Goal: Task Accomplishment & Management: Manage account settings

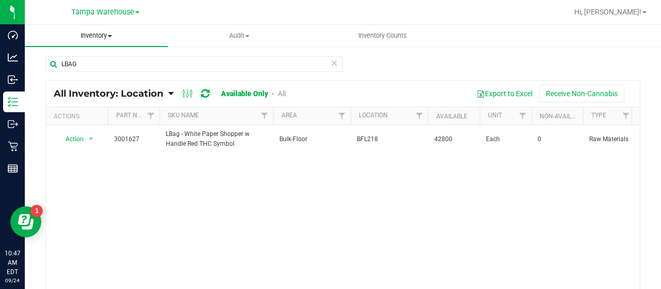
scroll to position [11, 0]
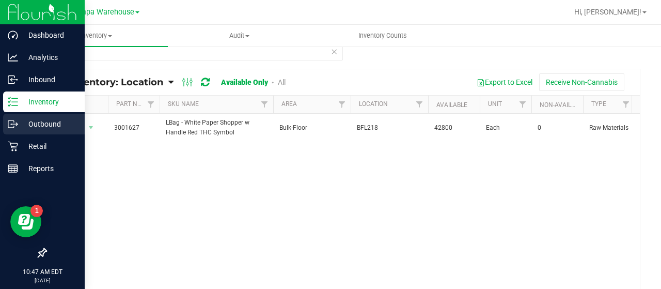
click at [49, 124] on p "Outbound" at bounding box center [49, 124] width 62 height 12
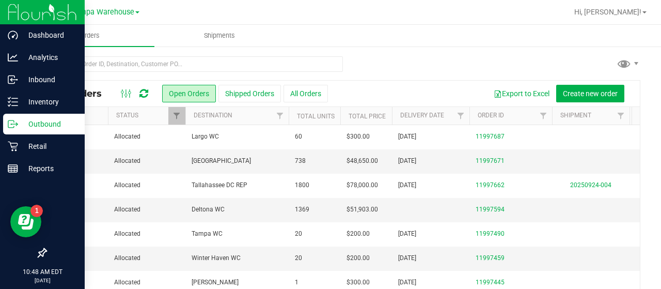
drag, startPoint x: 49, startPoint y: 124, endPoint x: 376, endPoint y: 75, distance: 331.1
click at [376, 57] on div at bounding box center [342, 68] width 595 height 24
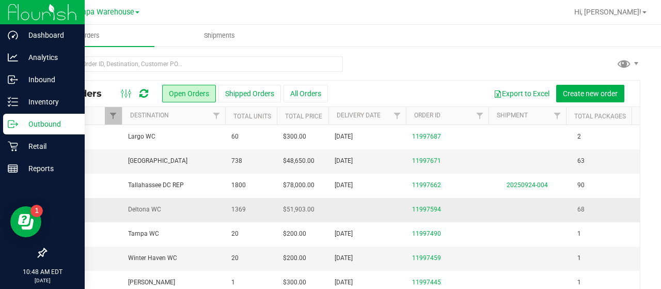
scroll to position [0, 60]
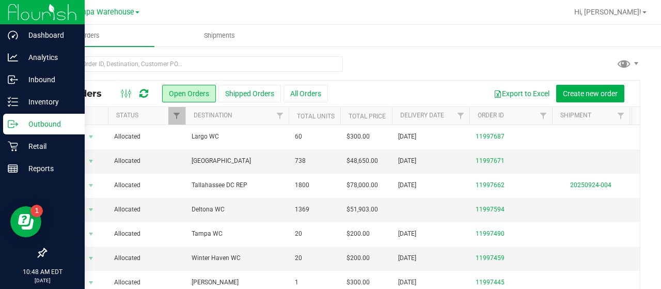
click at [26, 125] on p "Outbound" at bounding box center [49, 124] width 62 height 12
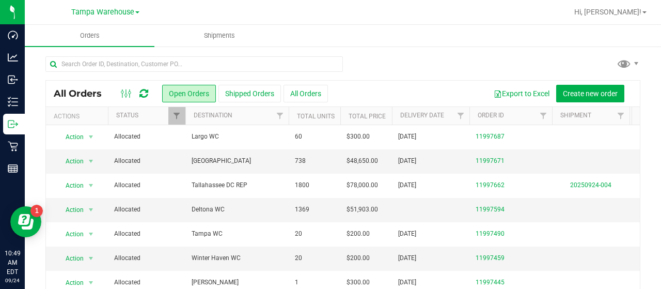
click at [422, 91] on div "Export to Excel Create new order" at bounding box center [480, 94] width 304 height 18
click at [201, 94] on button "Open Orders" at bounding box center [189, 94] width 54 height 18
click at [596, 99] on button "Create new order" at bounding box center [590, 94] width 68 height 18
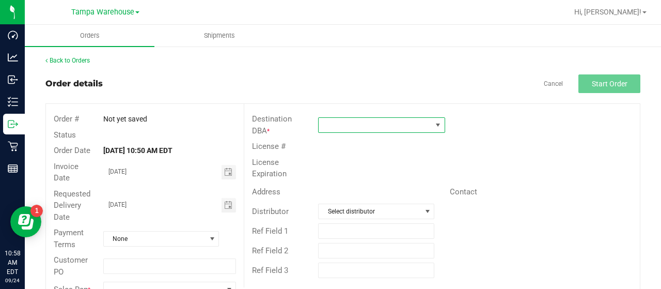
click at [434, 126] on span at bounding box center [438, 125] width 8 height 8
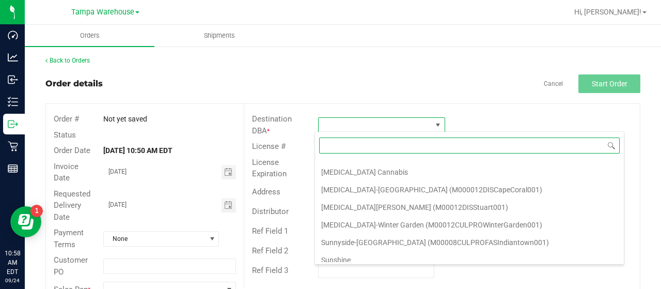
scroll to position [3647, 0]
type input "TALL"
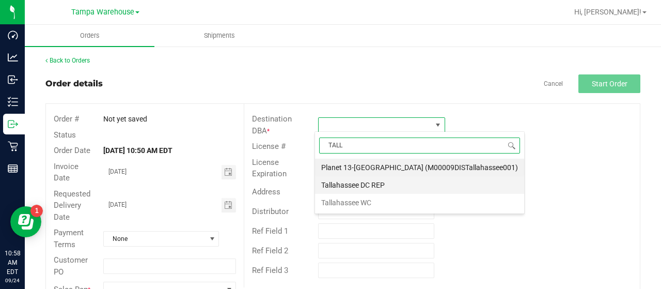
click at [371, 184] on li "Tallahassee DC REP" at bounding box center [419, 185] width 209 height 18
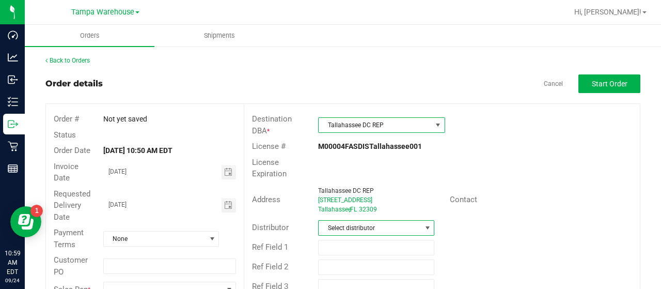
click at [414, 222] on span "Select distributor" at bounding box center [370, 227] width 102 height 14
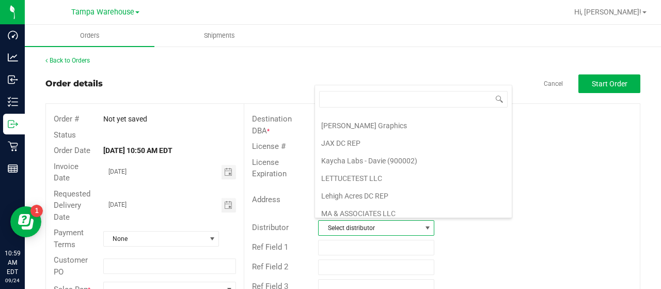
scroll to position [270, 0]
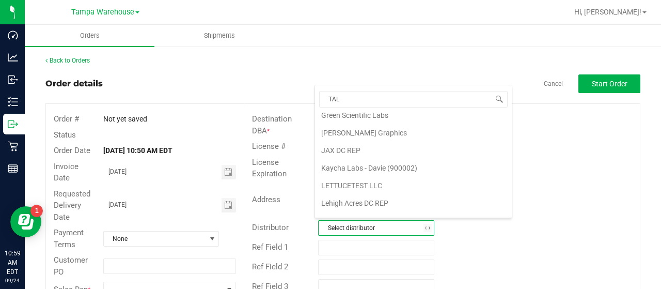
type input "TALL"
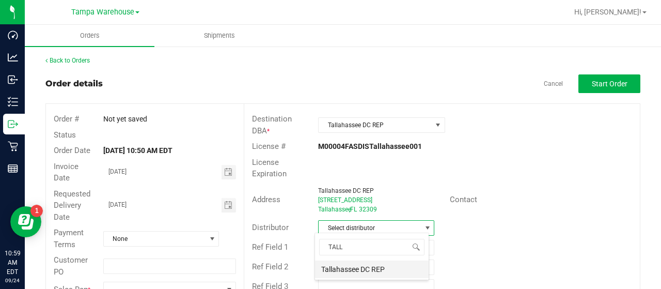
click at [365, 264] on li "Tallahassee DC REP" at bounding box center [372, 269] width 114 height 18
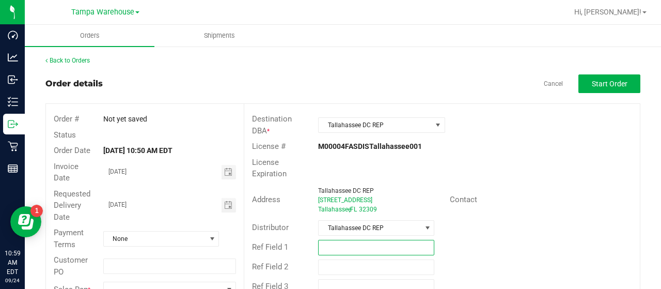
click at [354, 242] on input "text" at bounding box center [376, 247] width 116 height 15
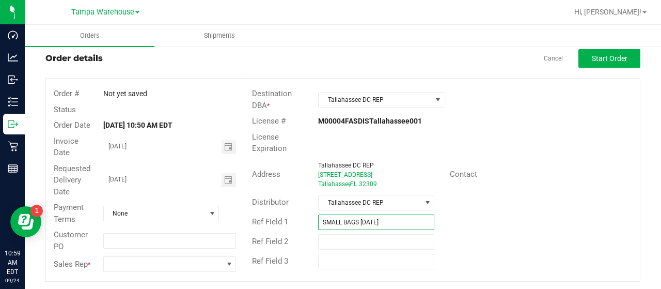
scroll to position [26, 0]
click at [226, 180] on span "Toggle calendar" at bounding box center [228, 179] width 8 height 8
type input "SMALL BAGS [DATE]"
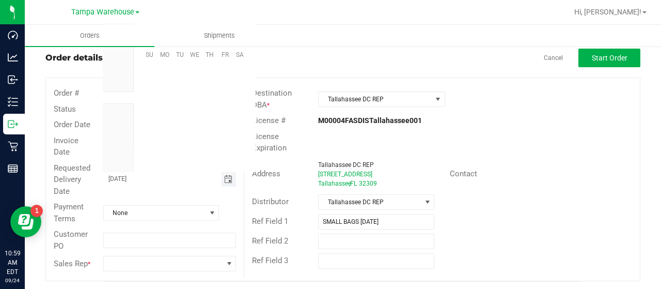
scroll to position [167450, 0]
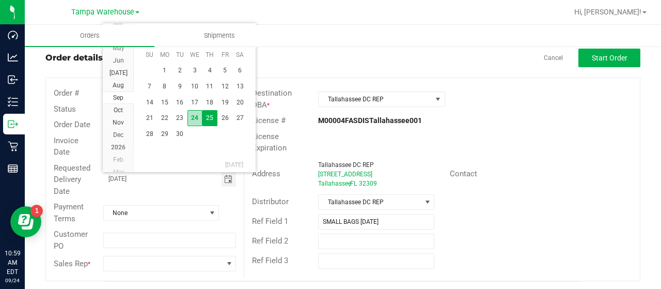
click at [192, 116] on span "24" at bounding box center [194, 118] width 15 height 16
type input "[DATE]"
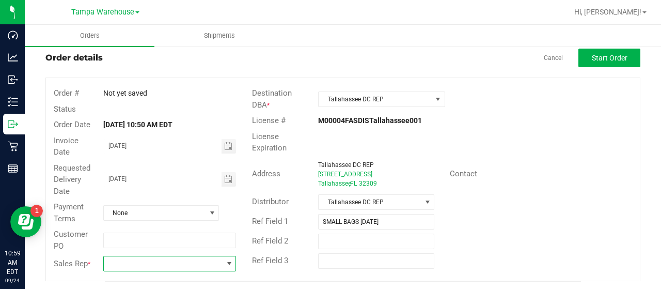
click at [226, 266] on span at bounding box center [229, 263] width 8 height 8
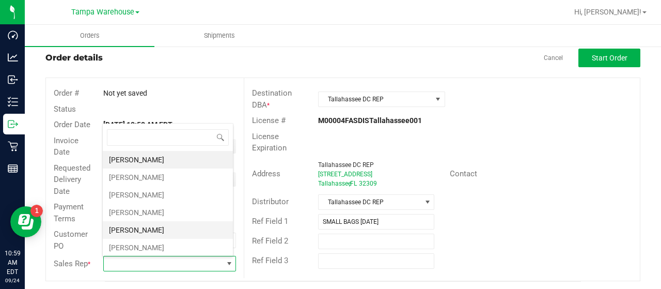
scroll to position [258, 0]
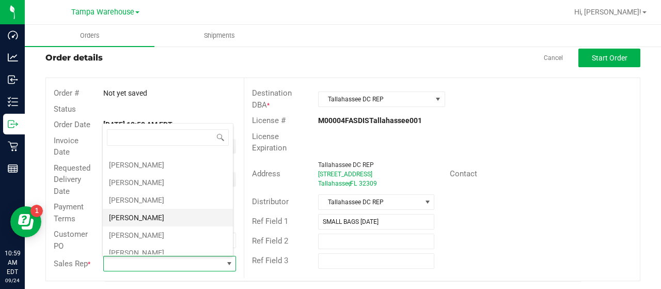
click at [163, 209] on li "[PERSON_NAME]" at bounding box center [168, 218] width 130 height 18
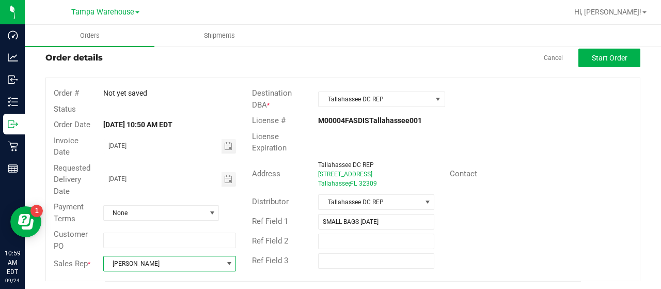
click at [558, 187] on div "Address [GEOGRAPHIC_DATA][STREET_ADDRESS] Contact" at bounding box center [442, 174] width 396 height 36
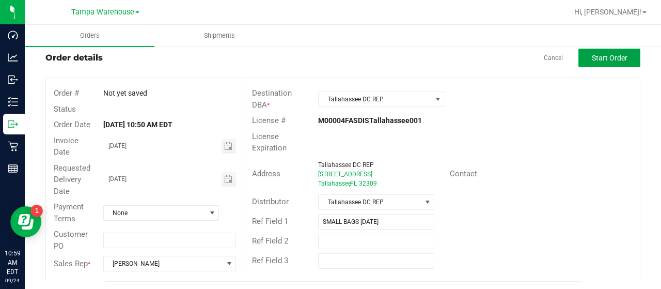
click at [597, 56] on span "Start Order" at bounding box center [610, 58] width 36 height 8
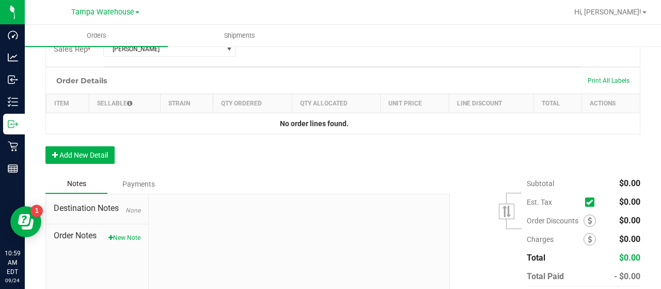
scroll to position [302, 0]
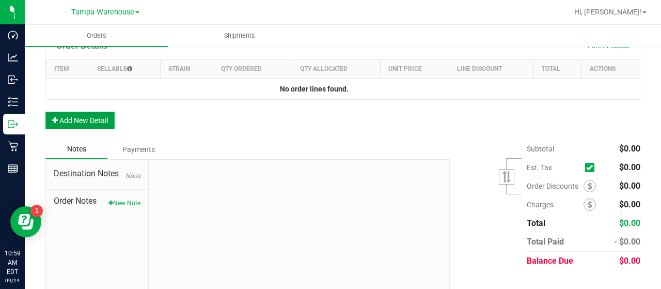
click at [96, 120] on button "Add New Detail" at bounding box center [79, 121] width 69 height 18
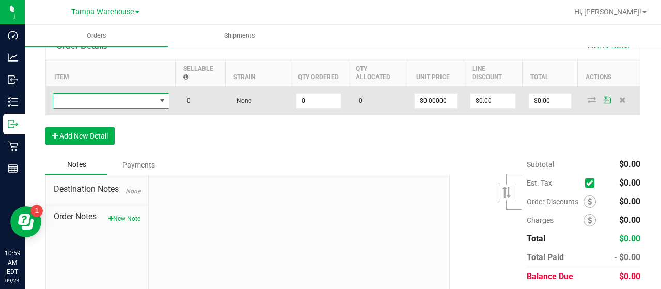
click at [95, 98] on span "NO DATA FOUND" at bounding box center [104, 100] width 103 height 14
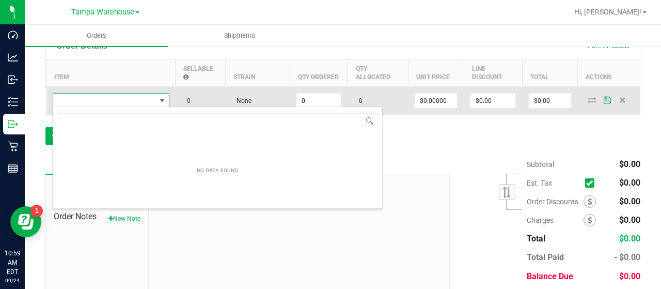
scroll to position [15, 117]
type input "SBAG"
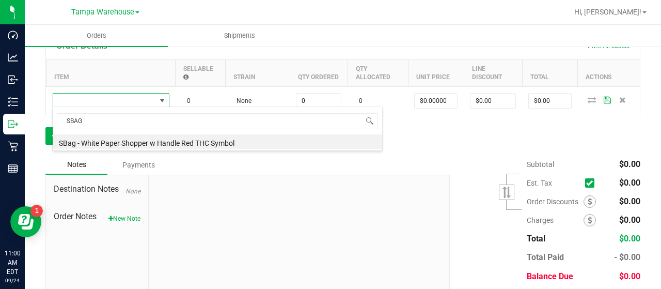
click at [116, 146] on li "SBag - White Paper Shopper w Handle Red THC Symbol" at bounding box center [217, 141] width 329 height 14
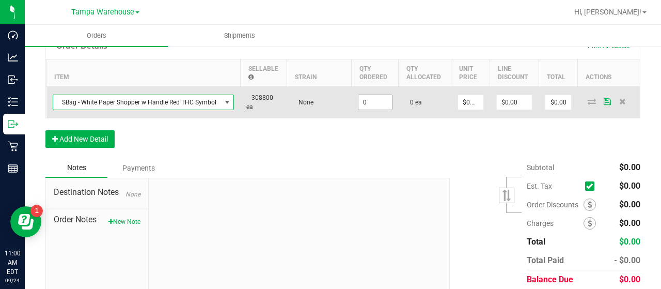
click at [368, 102] on input "0" at bounding box center [375, 102] width 34 height 14
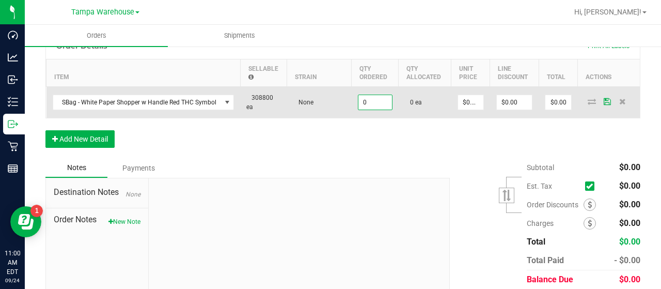
click at [368, 102] on input "0" at bounding box center [375, 102] width 34 height 14
type input "12000 ea"
click at [369, 113] on td "12000 ea" at bounding box center [375, 102] width 47 height 31
click at [588, 98] on icon at bounding box center [592, 101] width 8 height 6
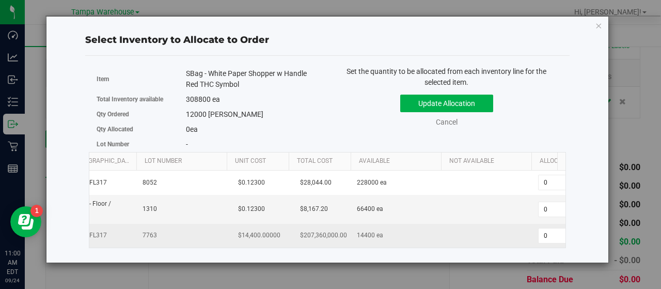
scroll to position [0, 0]
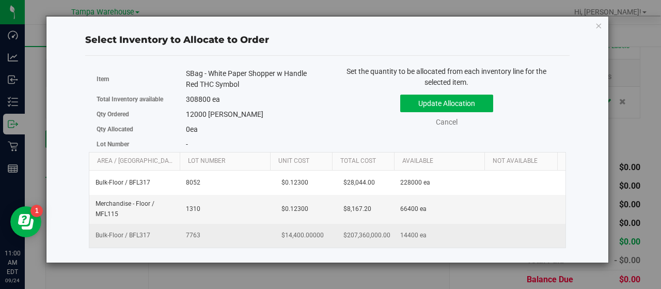
click at [379, 238] on span "$207,360,000.00" at bounding box center [366, 235] width 57 height 15
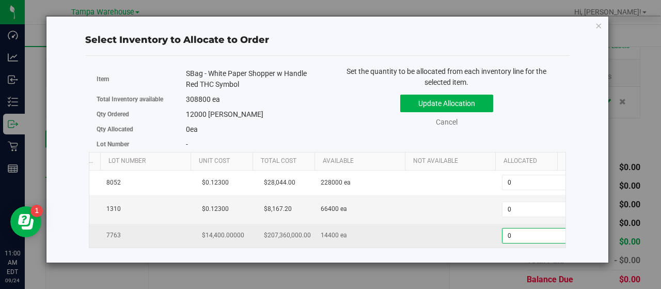
scroll to position [0, 99]
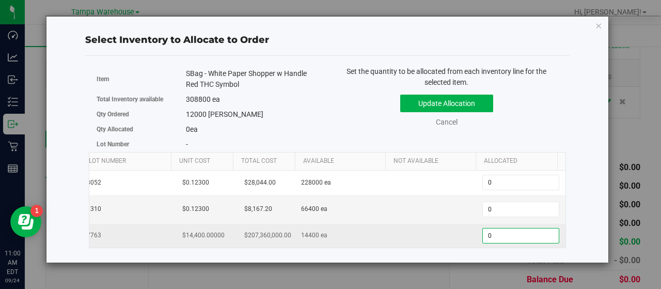
click at [511, 232] on span "0 0" at bounding box center [520, 235] width 77 height 15
click at [511, 232] on input "0" at bounding box center [521, 235] width 76 height 14
type input "12000"
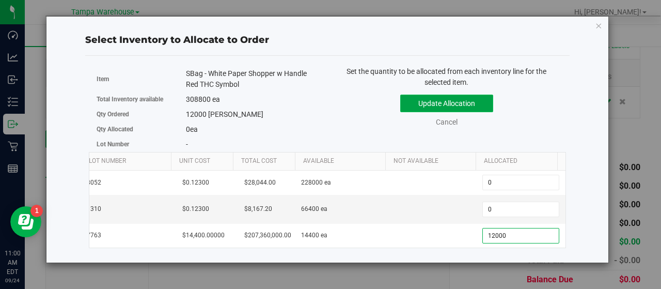
type input "12,000"
click at [464, 94] on button "Update Allocation" at bounding box center [446, 103] width 93 height 18
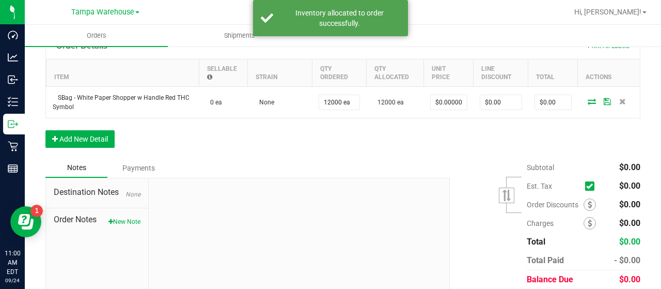
click at [451, 141] on div "Order Details Print All Labels Item Sellable Strain Qty Ordered Qty Allocated U…" at bounding box center [342, 95] width 595 height 125
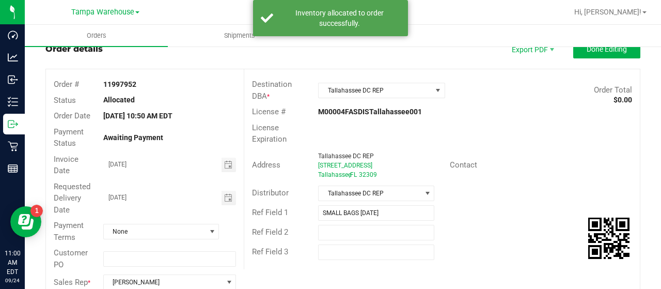
scroll to position [0, 0]
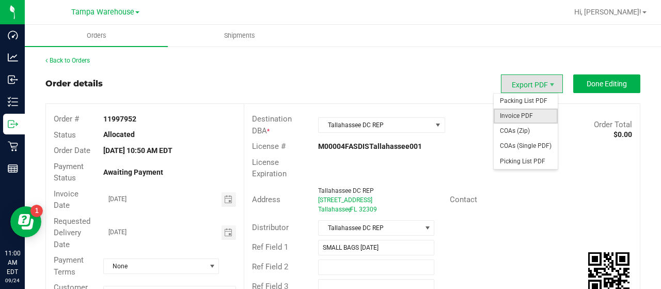
click at [524, 111] on span "Invoice PDF" at bounding box center [526, 115] width 64 height 15
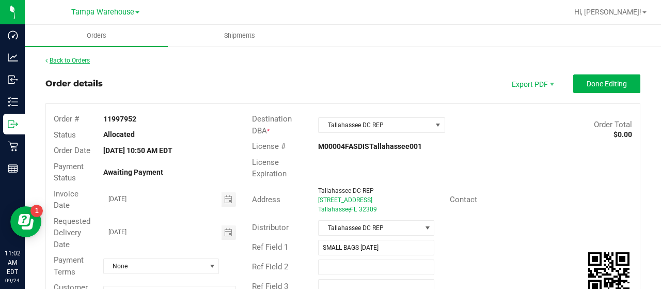
click at [72, 64] on link "Back to Orders" at bounding box center [67, 60] width 44 height 7
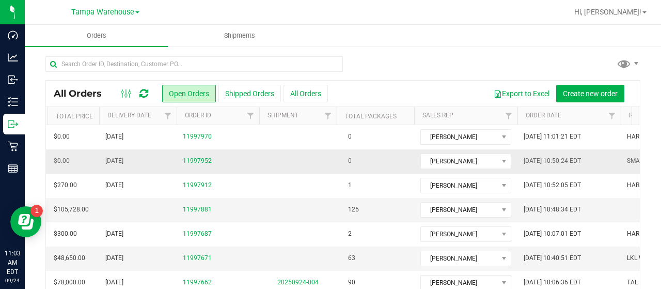
scroll to position [0, 291]
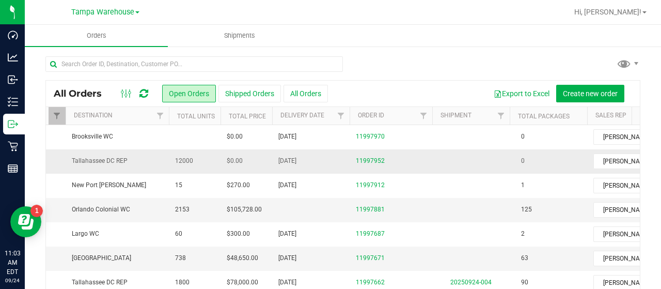
click at [209, 164] on td "12000" at bounding box center [195, 161] width 52 height 24
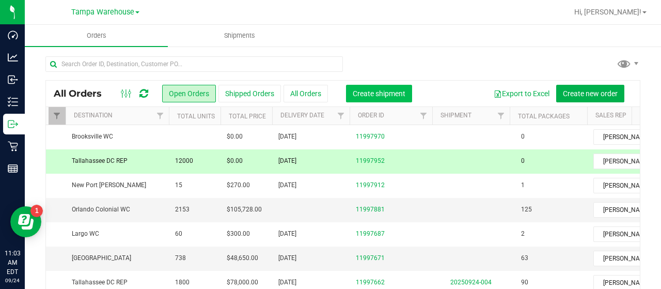
click at [370, 95] on span "Create shipment" at bounding box center [379, 93] width 53 height 8
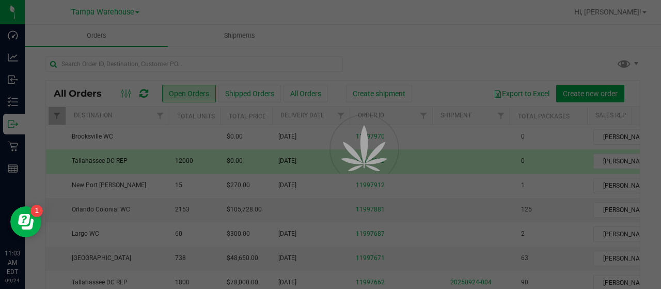
click at [193, 109] on div at bounding box center [330, 144] width 661 height 289
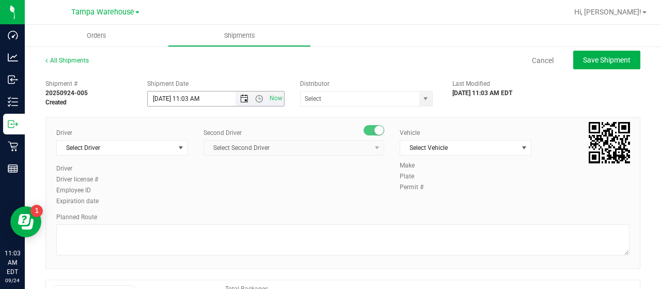
click at [244, 95] on span "Open the date view" at bounding box center [244, 98] width 8 height 8
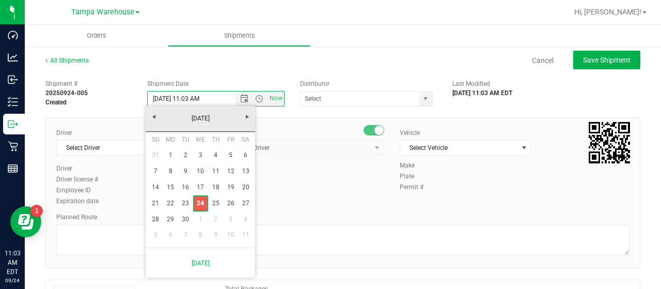
click at [202, 202] on link "24" at bounding box center [200, 203] width 15 height 16
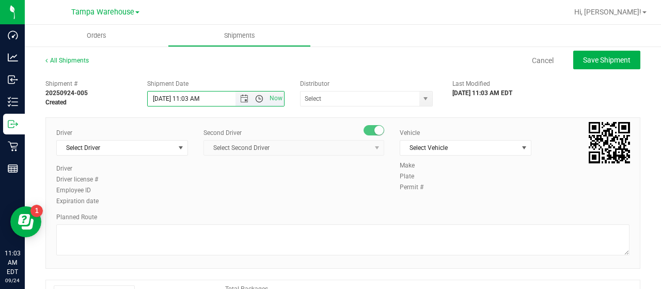
click at [255, 96] on span "Open the time view" at bounding box center [259, 98] width 8 height 8
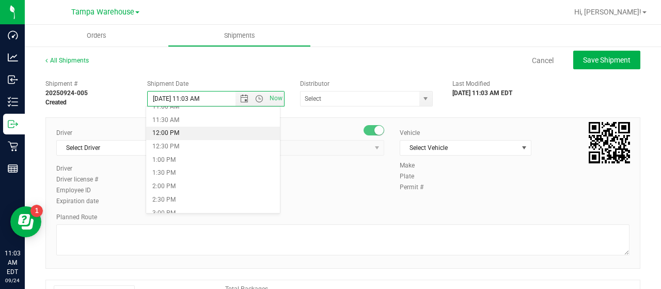
click at [169, 130] on li "12:00 PM" at bounding box center [212, 132] width 133 height 13
type input "[DATE] 12:00 PM"
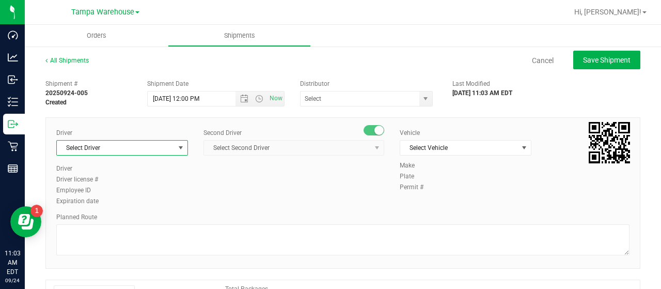
click at [156, 149] on span "Select Driver" at bounding box center [116, 147] width 118 height 14
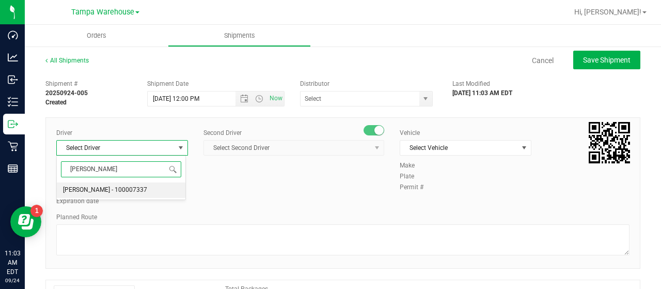
click at [122, 191] on span "[PERSON_NAME] - 100007337" at bounding box center [105, 189] width 84 height 13
type input "[PERSON_NAME]"
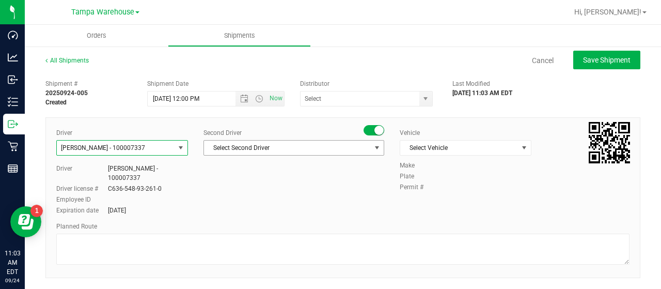
click at [240, 142] on span "Select Second Driver" at bounding box center [287, 147] width 167 height 14
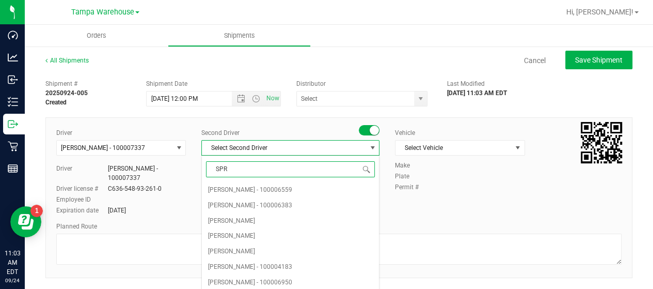
type input "SPRA"
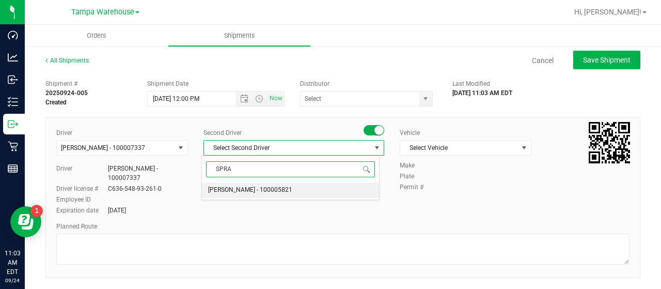
click at [234, 187] on span "[PERSON_NAME] - 100005821" at bounding box center [250, 189] width 84 height 13
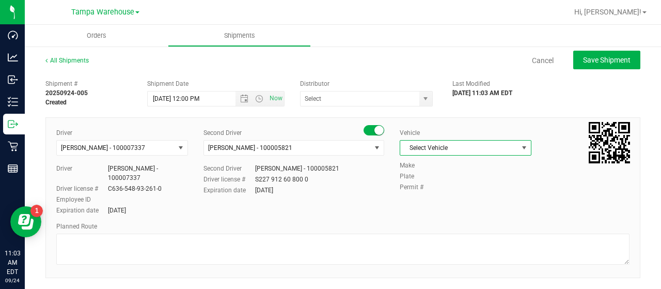
click at [423, 144] on span "Select Vehicle" at bounding box center [459, 147] width 118 height 14
click at [520, 148] on span "select" at bounding box center [524, 148] width 8 height 8
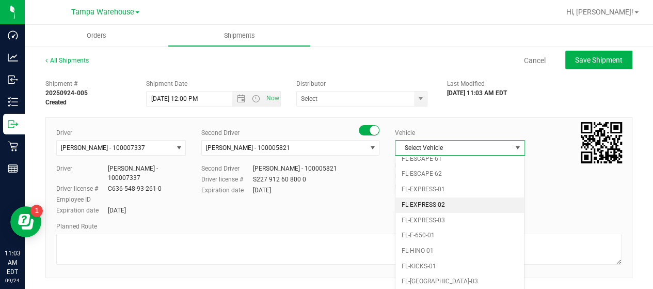
click at [432, 197] on li "FL-EXPRESS-02" at bounding box center [460, 204] width 129 height 15
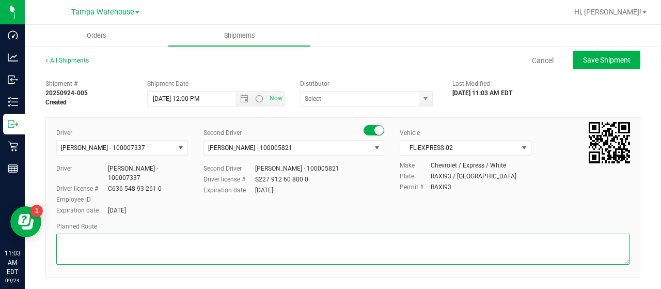
click at [280, 233] on textarea at bounding box center [342, 248] width 573 height 31
click at [421, 100] on span "select" at bounding box center [425, 98] width 8 height 8
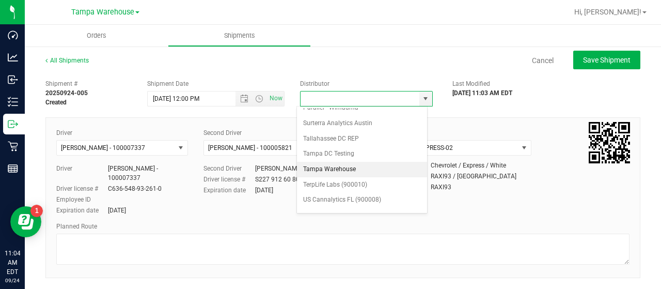
click at [348, 162] on li "Tampa Warehouse" at bounding box center [362, 169] width 130 height 15
type input "Tampa Warehouse"
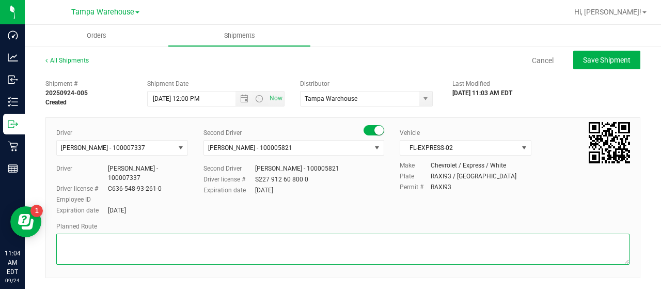
click at [241, 245] on textarea at bounding box center [342, 248] width 573 height 31
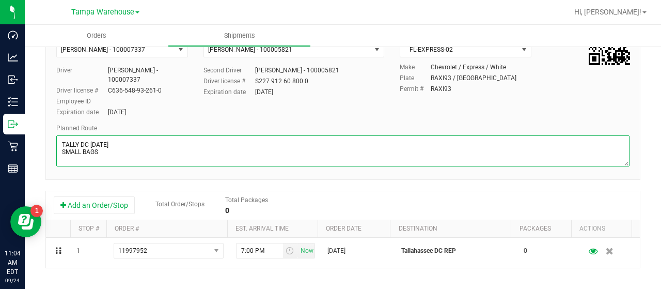
scroll to position [99, 0]
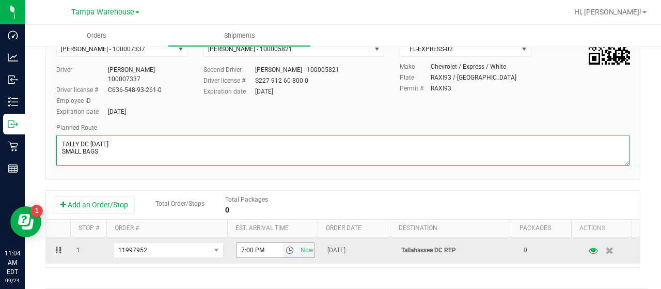
click at [286, 246] on span "select" at bounding box center [290, 250] width 8 height 8
type textarea "TALLY DC [DATE] SMALL BAGS"
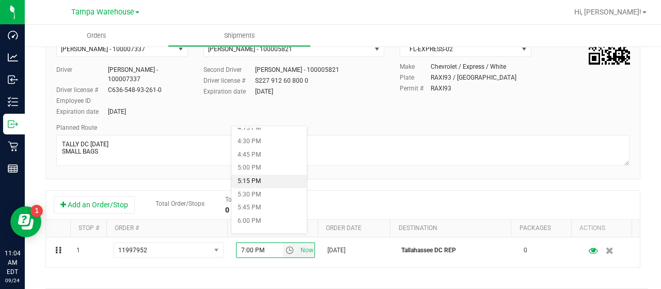
scroll to position [875, 0]
click at [249, 216] on li "6:00 PM" at bounding box center [268, 214] width 75 height 13
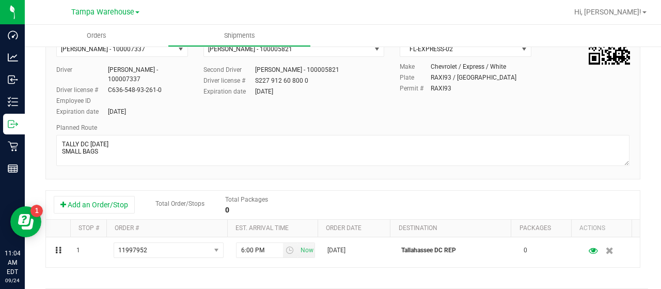
click at [373, 178] on div "Shipment # 20250924-005 Created Shipment Date [DATE] 12:00 PM Now Distributor T…" at bounding box center [342, 202] width 595 height 452
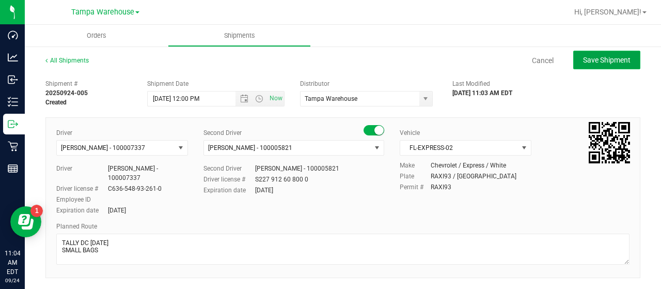
click at [610, 58] on span "Save Shipment" at bounding box center [607, 60] width 48 height 8
type input "[DATE] 4:00 PM"
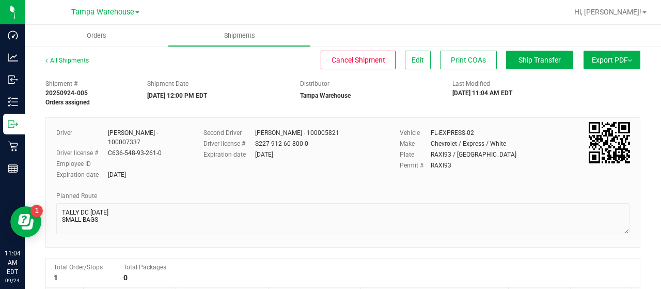
click at [610, 58] on span "Export PDF" at bounding box center [612, 60] width 40 height 8
click at [576, 98] on span "Manifest by Lot" at bounding box center [585, 97] width 43 height 7
click at [528, 56] on span "Ship Transfer" at bounding box center [539, 60] width 42 height 8
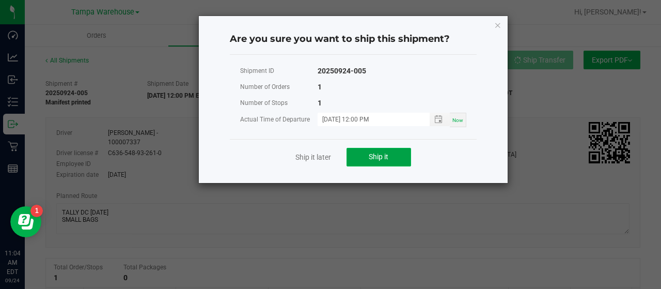
click at [385, 162] on button "Ship it" at bounding box center [378, 157] width 65 height 19
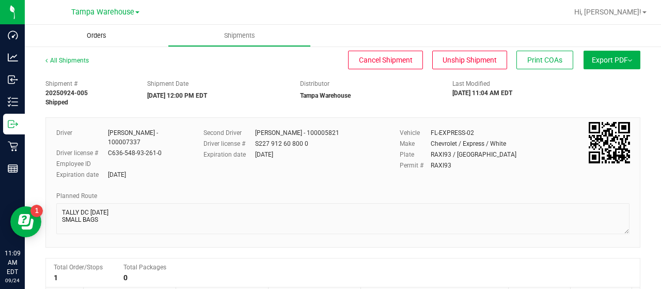
click at [95, 31] on span "Orders" at bounding box center [97, 35] width 48 height 9
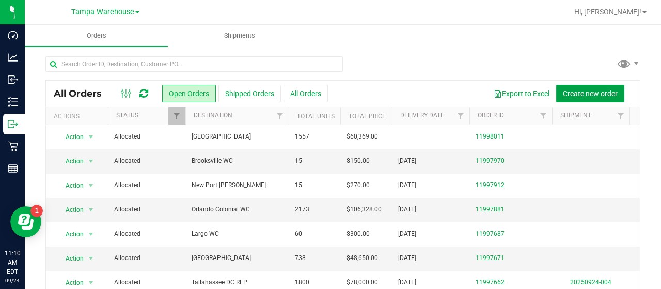
click at [601, 91] on span "Create new order" at bounding box center [590, 93] width 55 height 8
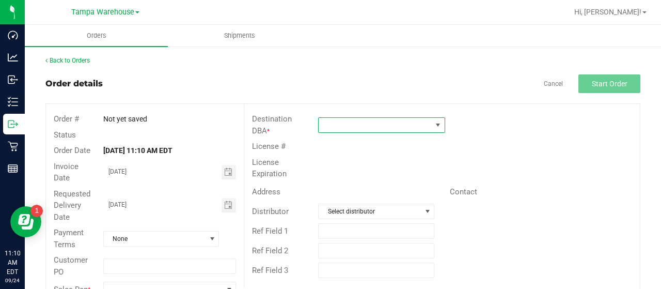
click at [390, 122] on span at bounding box center [375, 125] width 113 height 14
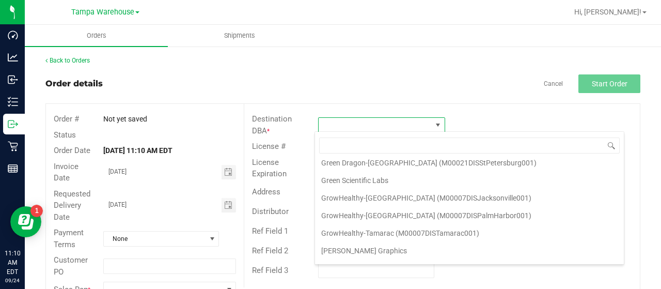
scroll to position [1283, 0]
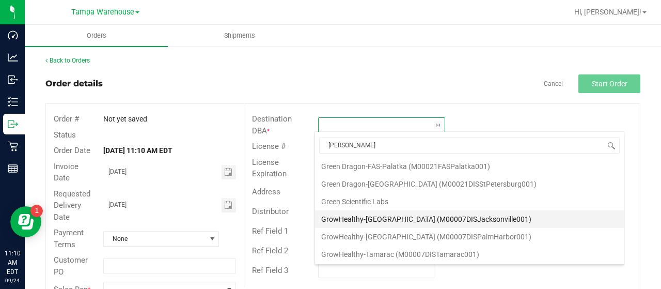
type input "JAX"
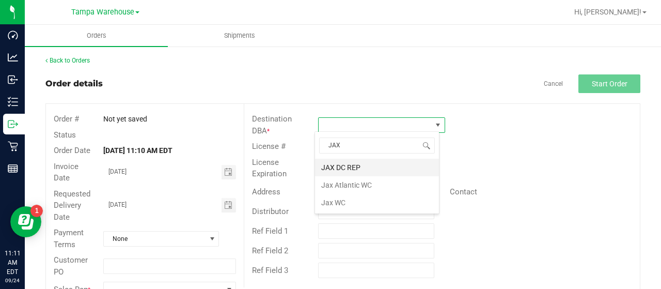
click at [380, 162] on li "JAX DC REP" at bounding box center [377, 168] width 124 height 18
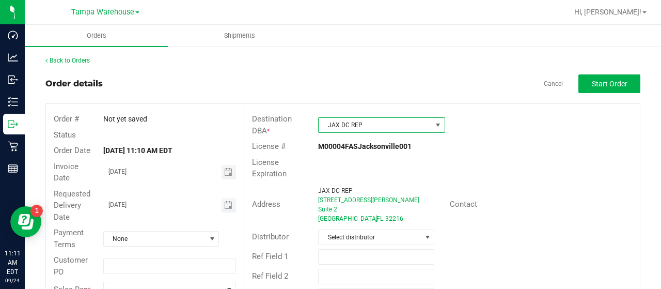
click at [230, 207] on span "Toggle calendar" at bounding box center [229, 205] width 15 height 14
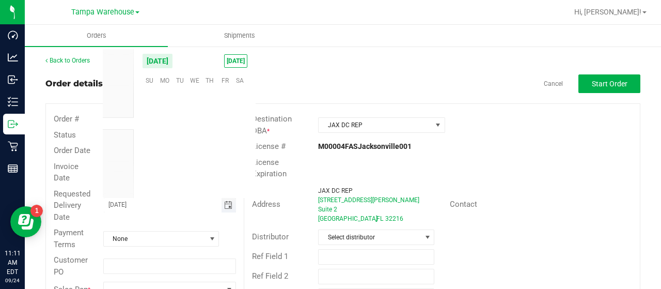
scroll to position [167450, 0]
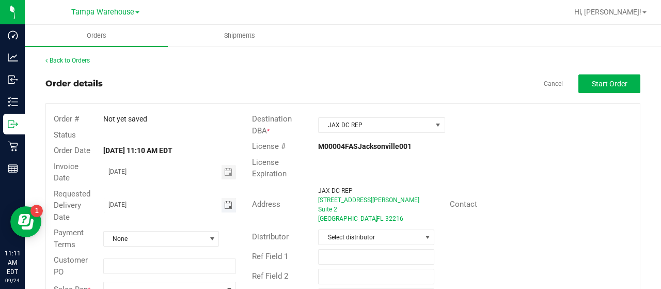
click at [228, 208] on span "Toggle calendar" at bounding box center [228, 205] width 8 height 8
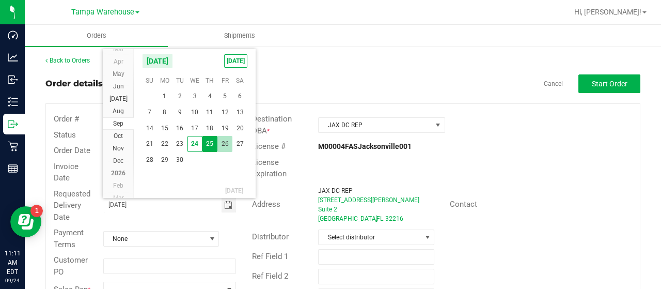
click at [229, 143] on span "26" at bounding box center [224, 144] width 15 height 16
type input "[DATE]"
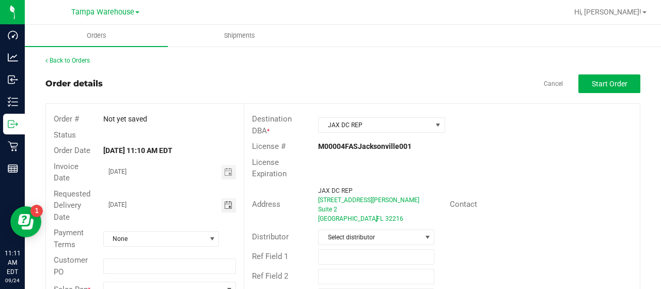
scroll to position [21, 0]
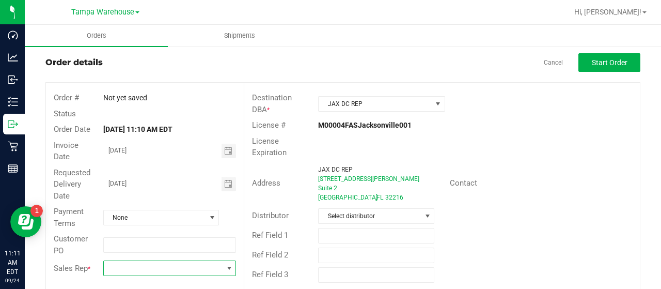
click at [226, 270] on span at bounding box center [229, 268] width 8 height 8
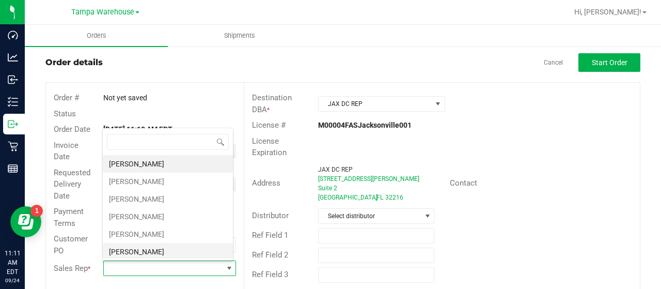
scroll to position [258, 0]
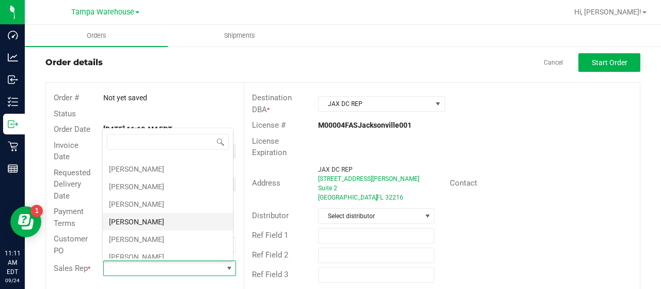
click at [156, 213] on li "[PERSON_NAME]" at bounding box center [168, 222] width 130 height 18
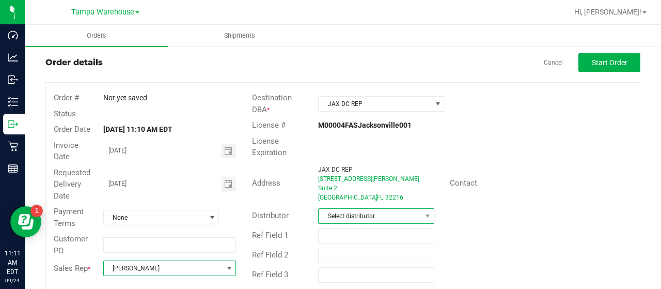
click at [357, 209] on span "Select distributor" at bounding box center [370, 216] width 102 height 14
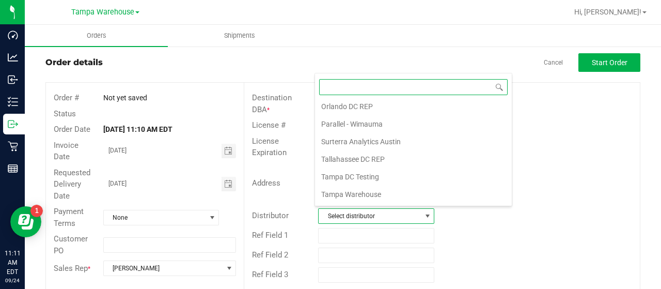
scroll to position [482, 0]
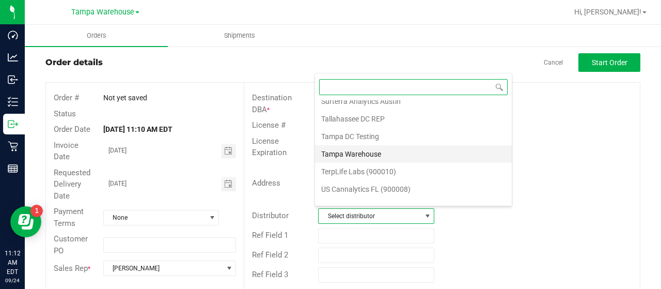
click at [349, 146] on li "Tampa Warehouse" at bounding box center [413, 154] width 197 height 18
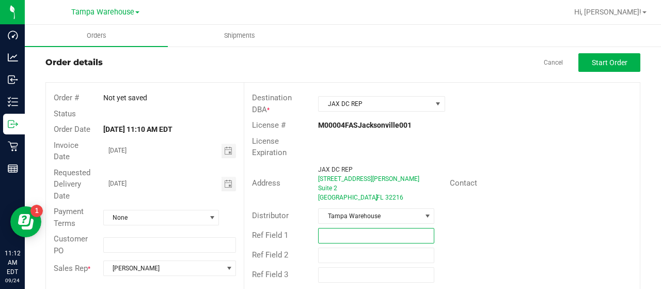
click at [356, 228] on input "text" at bounding box center [376, 235] width 116 height 15
type input "SMALL BAGS [DATE]"
click at [498, 192] on div "Address [GEOGRAPHIC_DATA][STREET_ADDRESS][PERSON_NAME] Contact" at bounding box center [442, 183] width 396 height 45
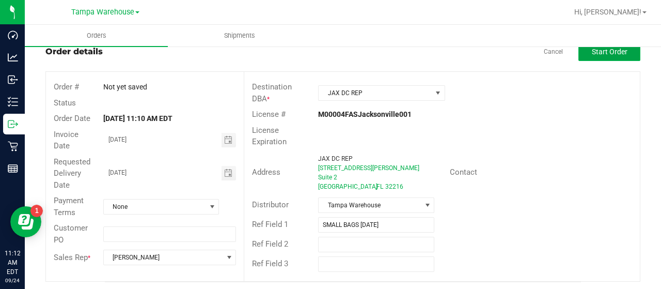
click at [610, 53] on span "Start Order" at bounding box center [610, 52] width 36 height 8
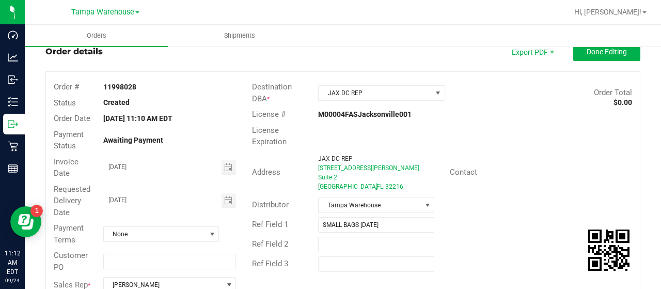
click at [325, 167] on span "[STREET_ADDRESS][PERSON_NAME]" at bounding box center [368, 167] width 101 height 7
click at [323, 167] on span "[STREET_ADDRESS][PERSON_NAME]" at bounding box center [368, 167] width 101 height 7
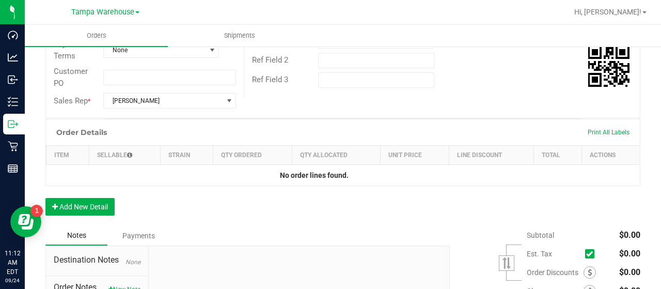
scroll to position [227, 0]
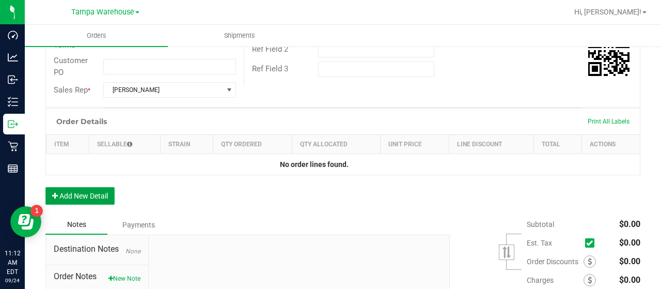
click at [90, 196] on button "Add New Detail" at bounding box center [79, 196] width 69 height 18
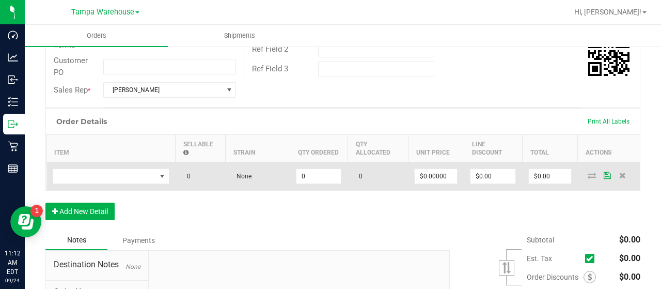
click at [120, 166] on td at bounding box center [110, 176] width 129 height 28
click at [113, 180] on span "NO DATA FOUND" at bounding box center [104, 176] width 103 height 14
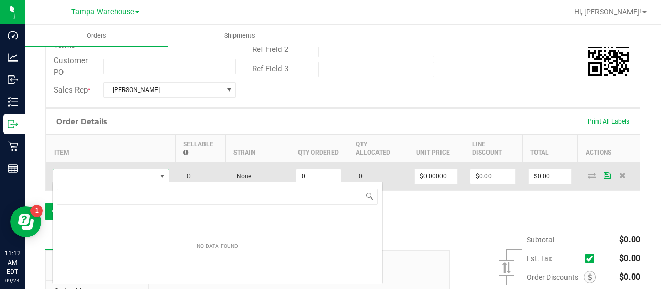
scroll to position [15, 117]
type input "SBAG"
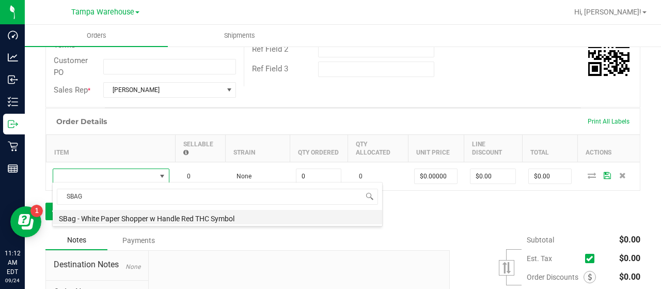
click at [111, 214] on li "SBag - White Paper Shopper w Handle Red THC Symbol" at bounding box center [217, 217] width 329 height 14
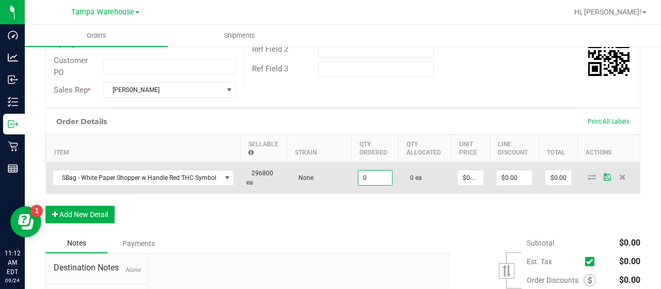
click at [364, 173] on input "0" at bounding box center [375, 177] width 34 height 14
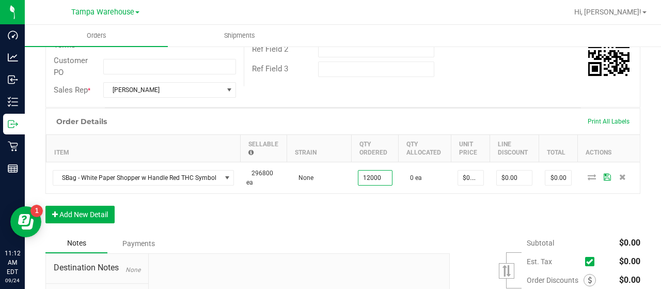
type input "12000 ea"
click at [557, 198] on div "Order Details Print All Labels Item Sellable Strain Qty Ordered Qty Allocated U…" at bounding box center [342, 170] width 595 height 125
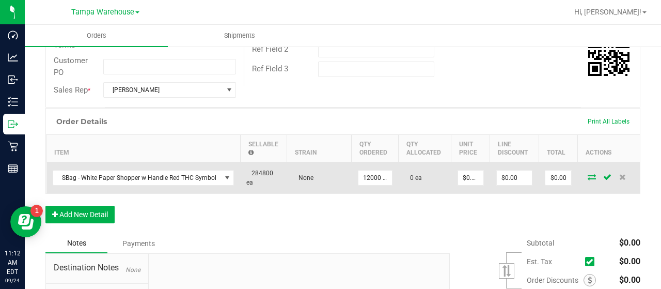
click at [588, 173] on icon at bounding box center [592, 176] width 8 height 6
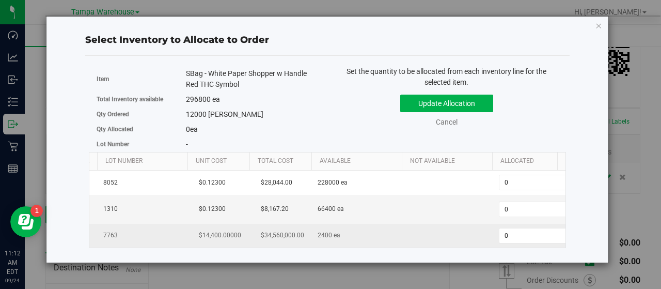
scroll to position [0, 106]
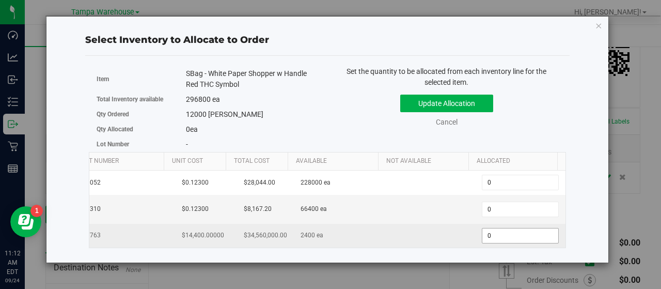
click at [492, 238] on span "0 0" at bounding box center [520, 235] width 77 height 15
click at [492, 238] on input "0" at bounding box center [520, 235] width 76 height 14
type input "2400"
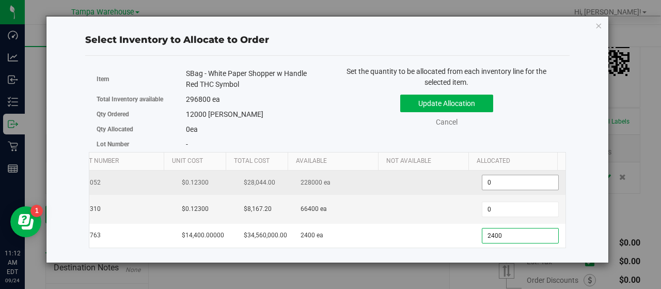
type input "2,400"
click at [492, 185] on span "0 0" at bounding box center [520, 182] width 77 height 15
click at [492, 185] on input "0" at bounding box center [520, 182] width 76 height 14
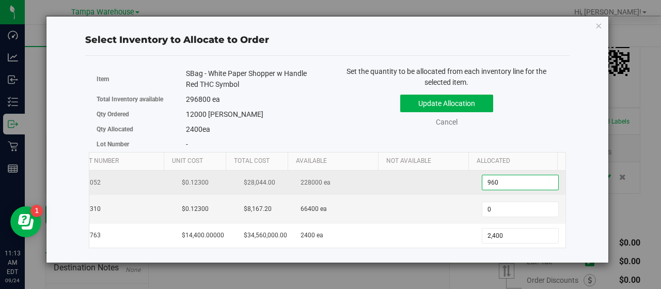
type input "9600"
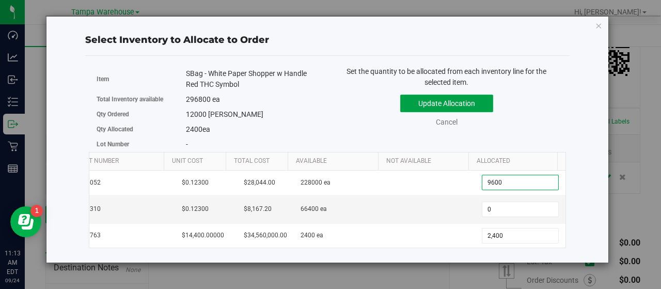
type input "9,600"
click at [446, 96] on button "Update Allocation" at bounding box center [446, 103] width 93 height 18
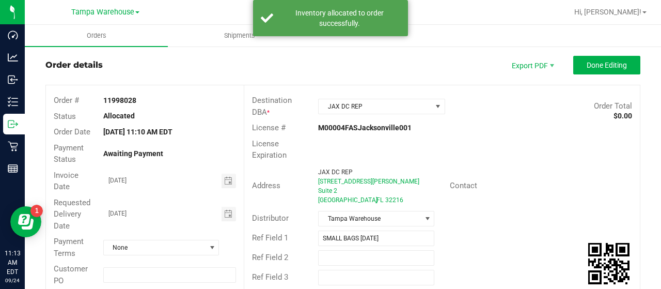
scroll to position [0, 0]
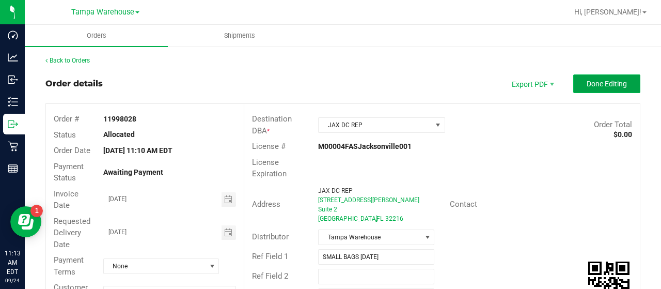
click at [599, 85] on span "Done Editing" at bounding box center [607, 84] width 40 height 8
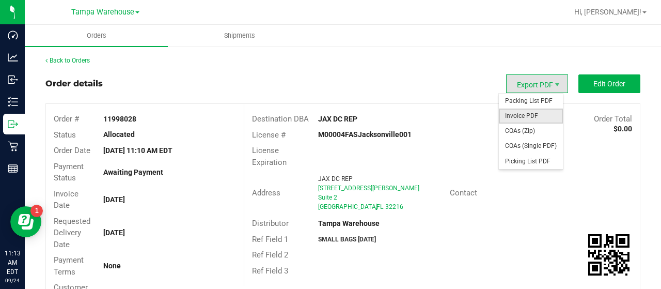
click at [534, 110] on span "Invoice PDF" at bounding box center [531, 115] width 64 height 15
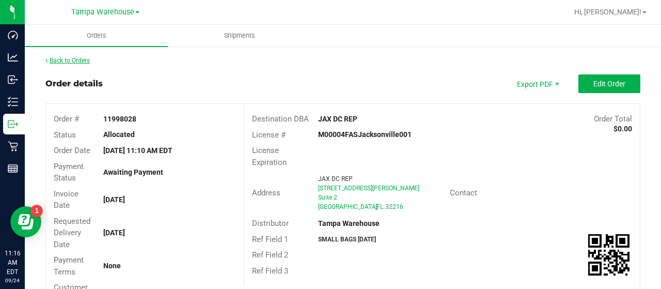
click at [72, 58] on link "Back to Orders" at bounding box center [67, 60] width 44 height 7
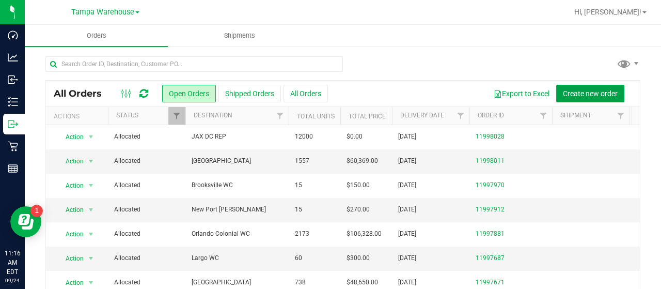
click at [574, 87] on button "Create new order" at bounding box center [590, 94] width 68 height 18
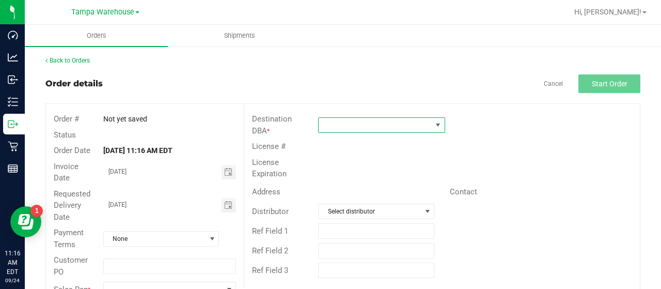
click at [435, 121] on span at bounding box center [438, 125] width 8 height 8
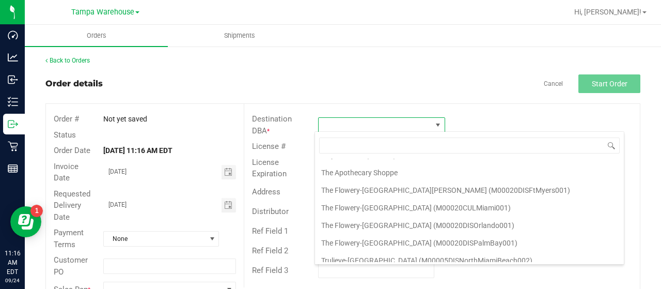
scroll to position [4148, 0]
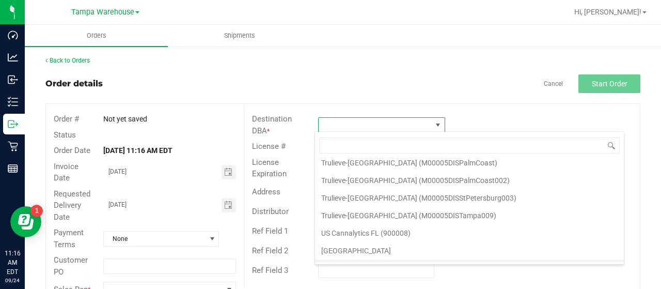
click at [345, 259] on li "WPB DC" at bounding box center [469, 268] width 309 height 18
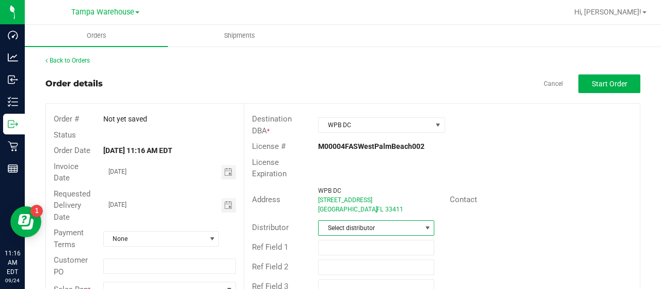
click at [356, 221] on span "Select distributor" at bounding box center [370, 227] width 102 height 14
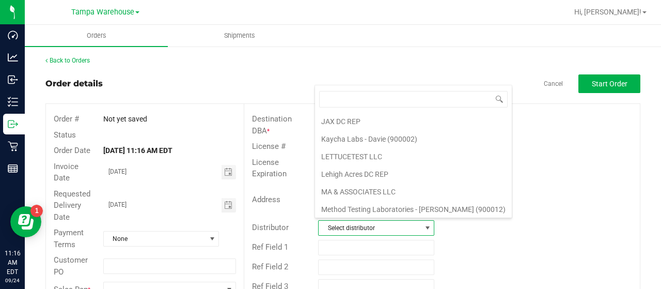
scroll to position [482, 0]
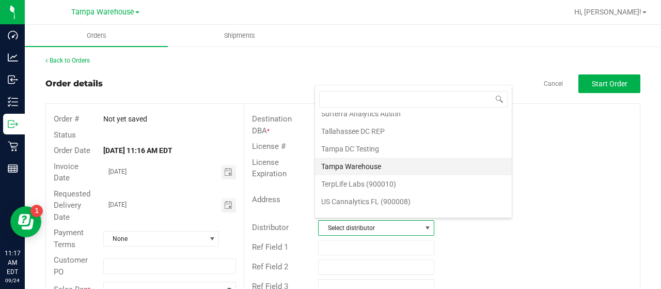
click at [372, 157] on li "Tampa Warehouse" at bounding box center [413, 166] width 197 height 18
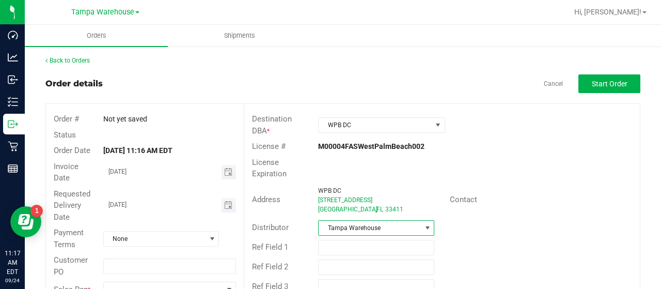
click at [224, 198] on span "Toggle calendar" at bounding box center [229, 205] width 15 height 14
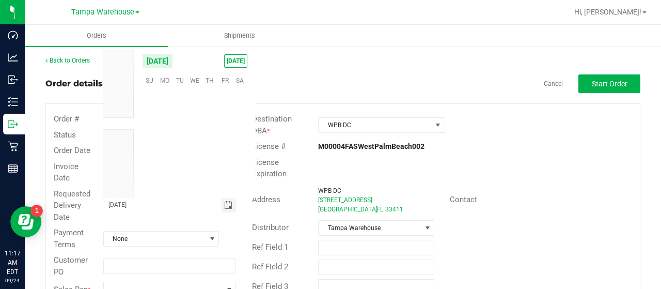
scroll to position [167450, 0]
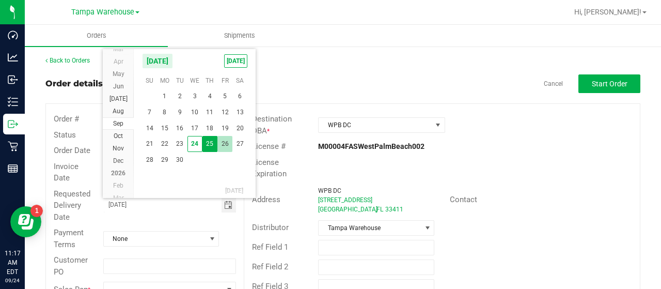
click at [224, 140] on span "26" at bounding box center [224, 144] width 15 height 16
type input "[DATE]"
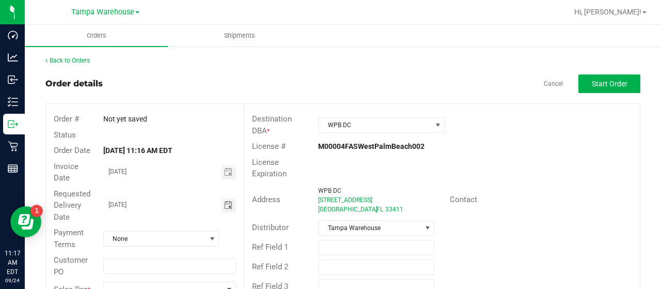
scroll to position [28, 0]
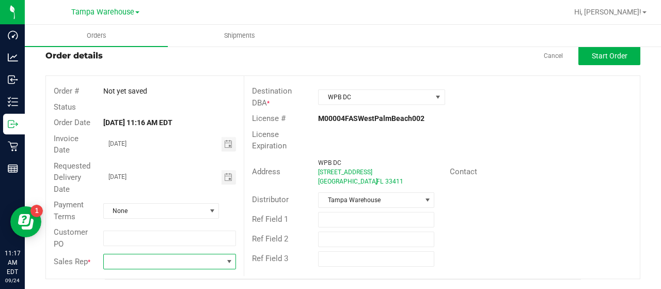
click at [225, 266] on span at bounding box center [229, 261] width 13 height 14
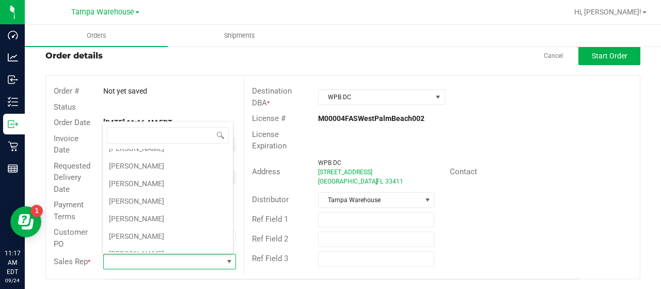
scroll to position [258, 0]
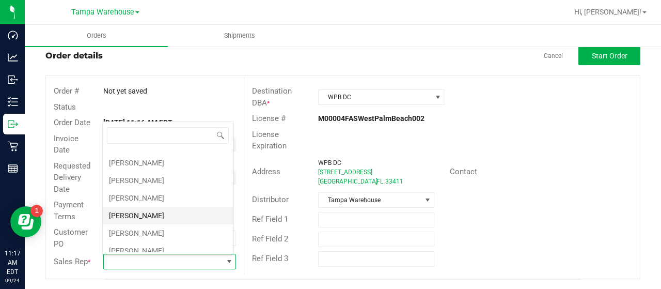
click at [178, 207] on li "[PERSON_NAME]" at bounding box center [168, 216] width 130 height 18
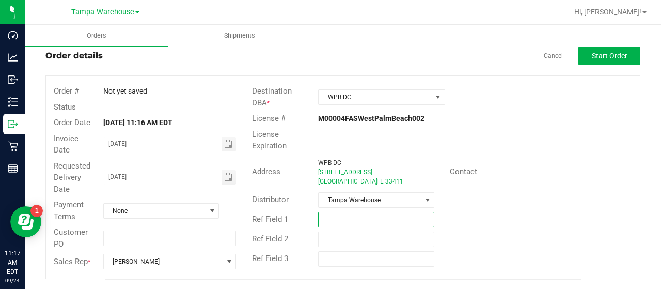
click at [326, 212] on input "text" at bounding box center [376, 219] width 116 height 15
type input "SMALL BAGS [DATE]"
click at [517, 211] on div "Ref Field 1 SMALL BAGS [DATE]" at bounding box center [442, 220] width 396 height 20
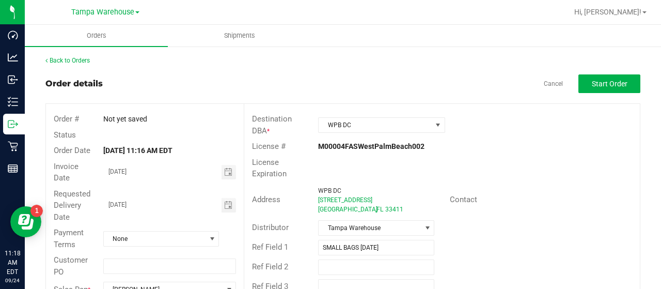
scroll to position [28, 0]
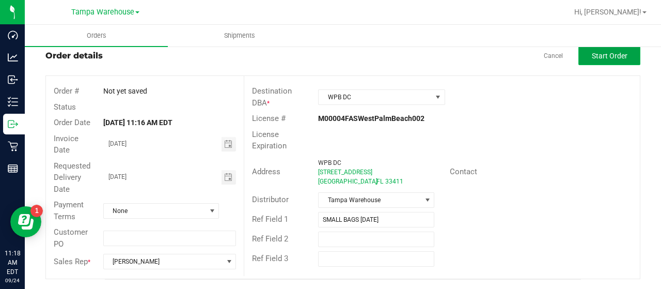
click at [592, 55] on span "Start Order" at bounding box center [610, 56] width 36 height 8
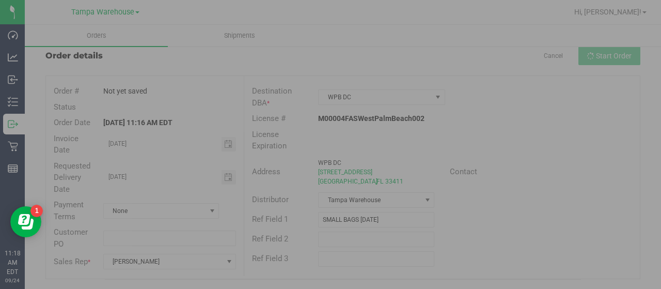
scroll to position [3, 0]
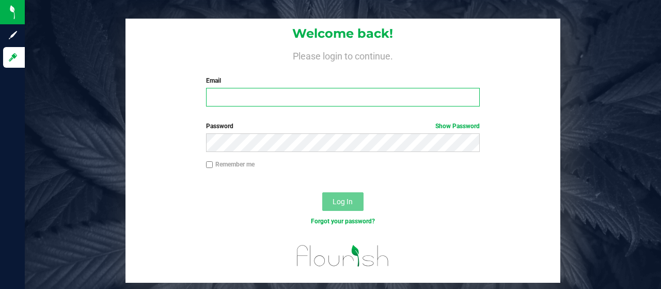
click at [312, 91] on input "Email" at bounding box center [343, 97] width 274 height 19
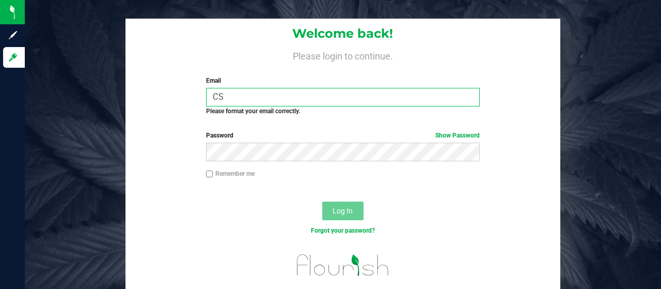
type input "C"
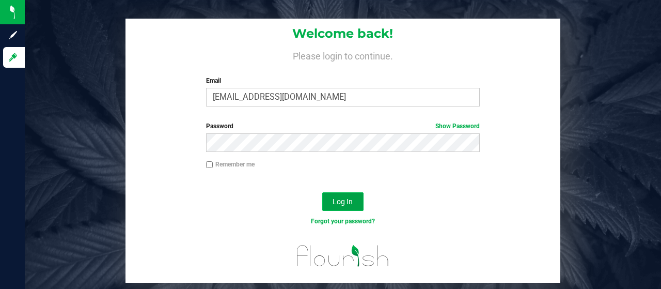
click at [339, 199] on span "Log In" at bounding box center [343, 201] width 20 height 8
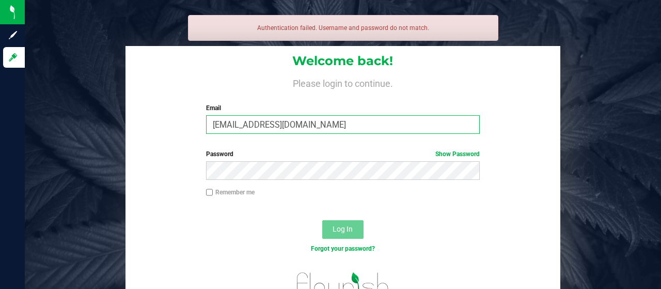
click at [319, 125] on input "csoriano@liveparllel.com" at bounding box center [343, 124] width 274 height 19
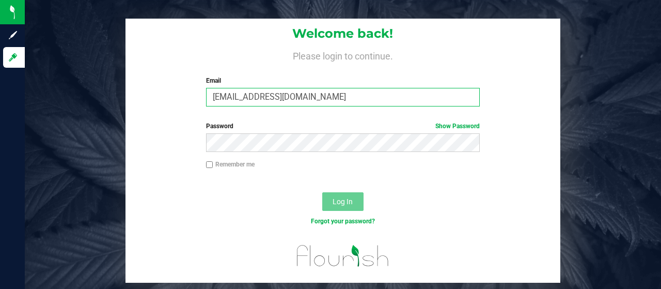
type input "csoriano@liveparallel.com"
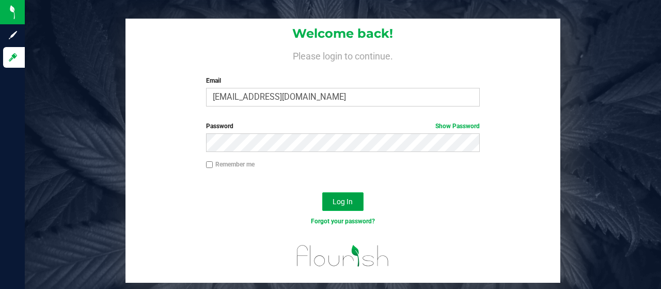
click at [349, 199] on span "Log In" at bounding box center [343, 201] width 20 height 8
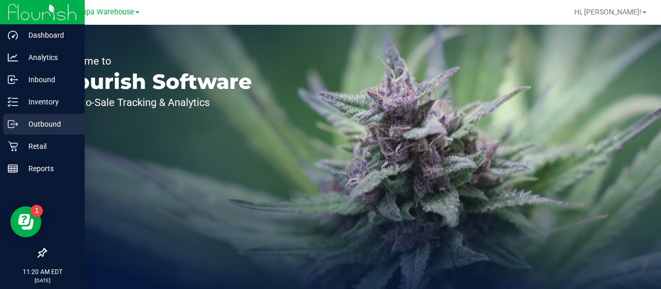
click at [19, 124] on p "Outbound" at bounding box center [49, 124] width 62 height 12
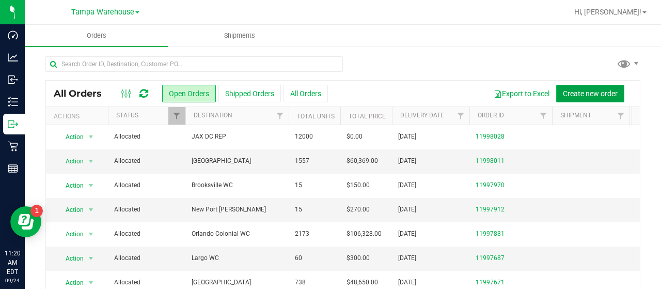
click at [583, 91] on span "Create new order" at bounding box center [590, 93] width 55 height 8
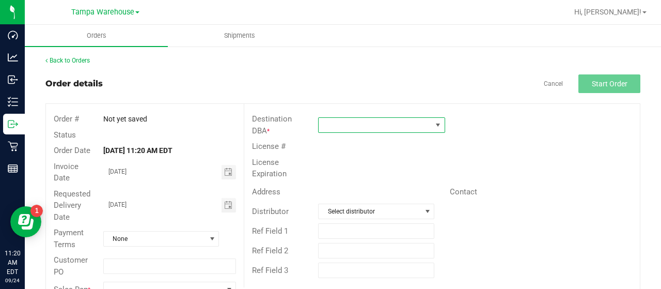
click at [434, 125] on span at bounding box center [438, 125] width 8 height 8
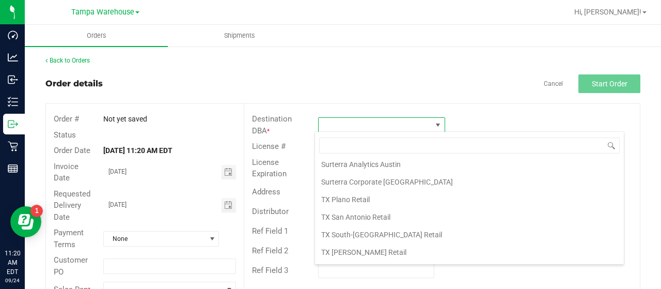
scroll to position [4148, 0]
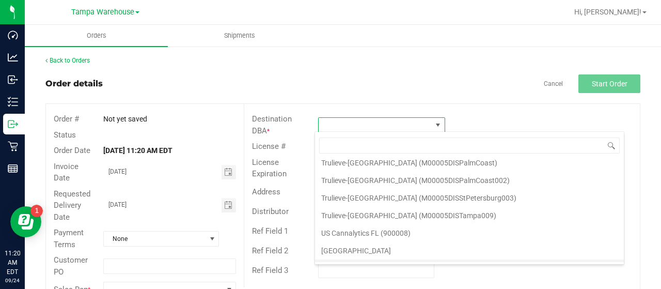
click at [349, 259] on li "WPB DC" at bounding box center [469, 268] width 309 height 18
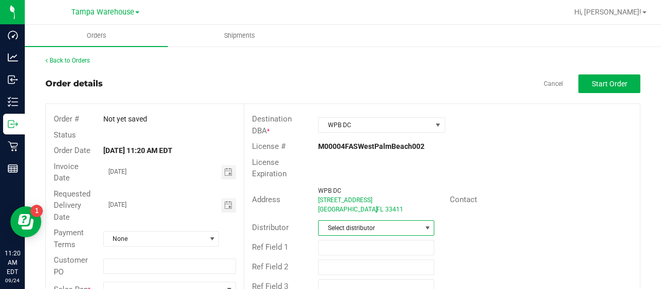
click at [355, 222] on span "Select distributor" at bounding box center [370, 227] width 102 height 14
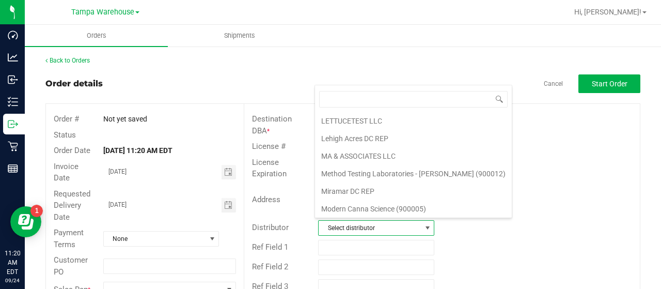
scroll to position [482, 0]
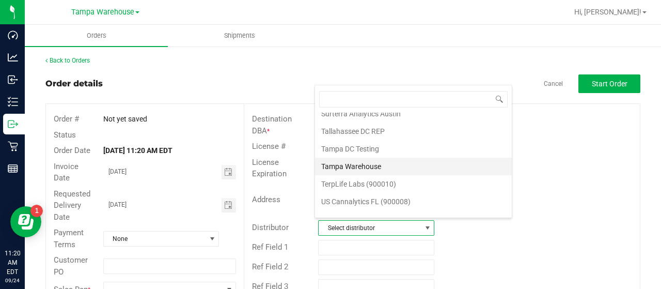
click at [356, 157] on li "Tampa Warehouse" at bounding box center [413, 166] width 197 height 18
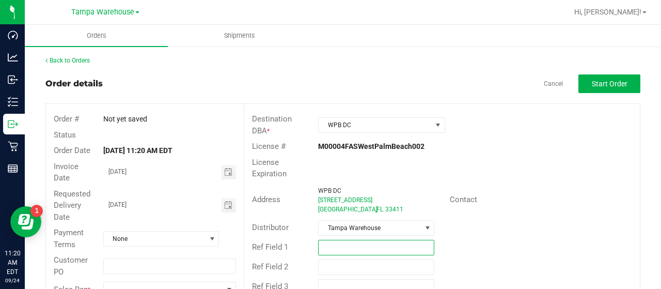
click at [341, 240] on input "text" at bounding box center [376, 247] width 116 height 15
click at [225, 207] on span "Toggle calendar" at bounding box center [228, 205] width 8 height 8
type input "SMALL BAGS [DATE]"
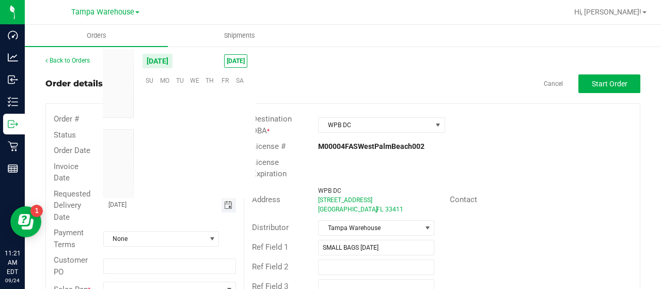
scroll to position [167450, 0]
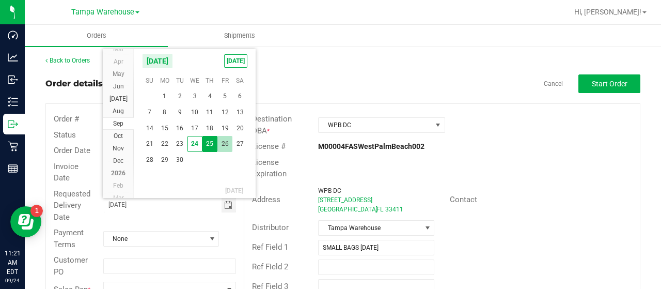
click at [224, 148] on span "26" at bounding box center [224, 144] width 15 height 16
type input "[DATE]"
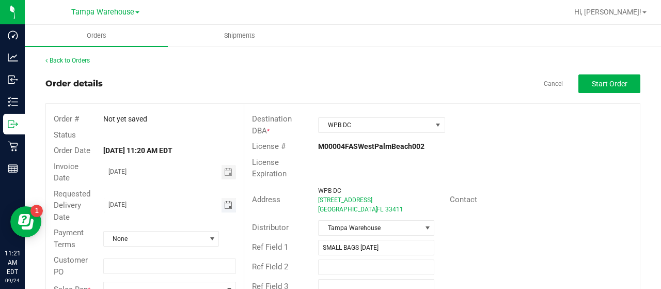
click at [225, 205] on span "Toggle calendar" at bounding box center [228, 205] width 8 height 8
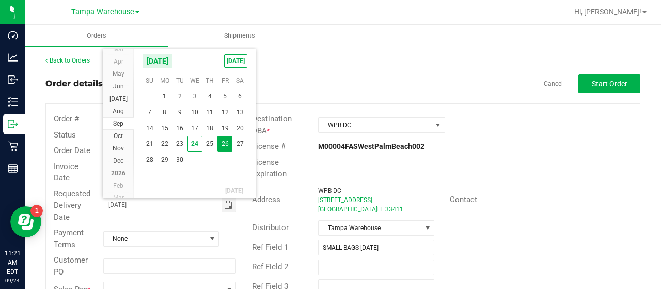
click at [222, 141] on span "26" at bounding box center [224, 144] width 15 height 16
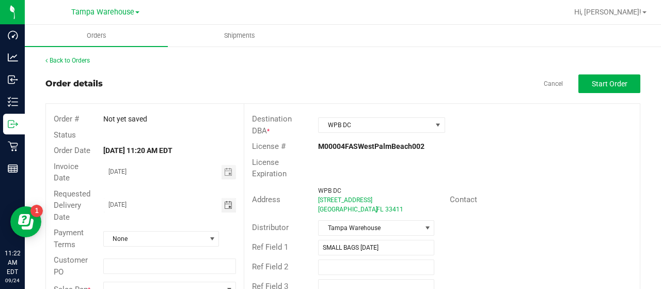
scroll to position [28, 0]
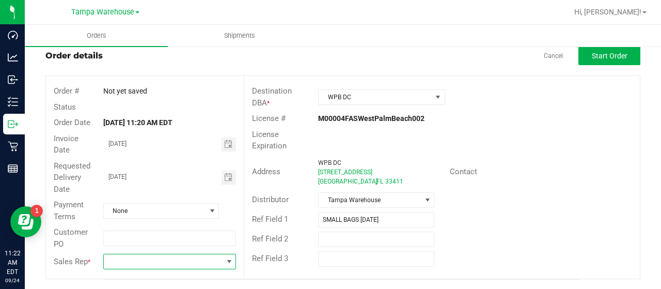
click at [180, 258] on span at bounding box center [163, 261] width 119 height 14
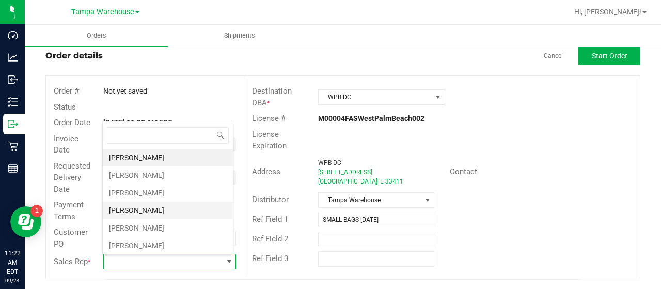
scroll to position [258, 0]
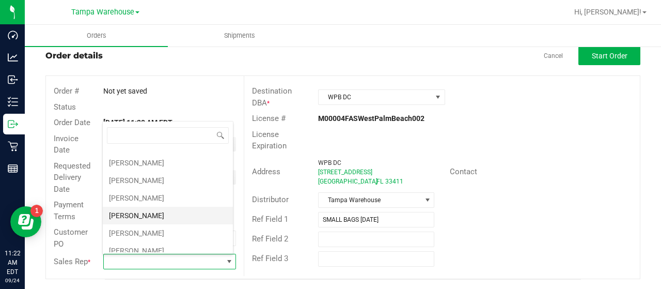
click at [147, 208] on li "[PERSON_NAME]" at bounding box center [168, 216] width 130 height 18
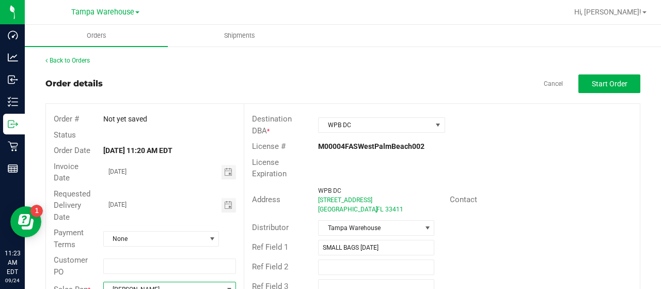
scroll to position [28, 0]
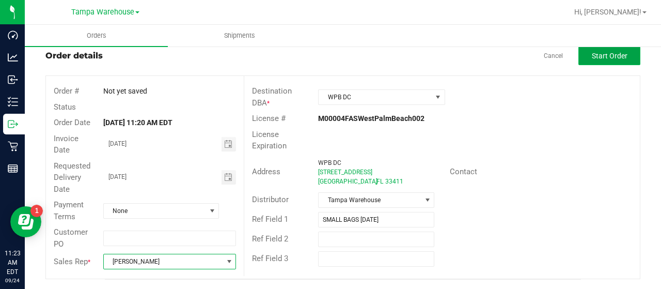
click at [603, 59] on span "Start Order" at bounding box center [610, 56] width 36 height 8
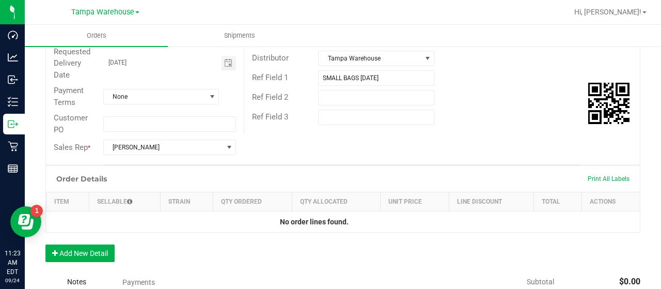
scroll to position [171, 0]
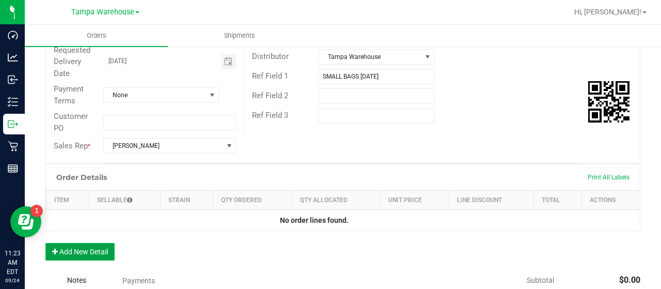
click at [90, 250] on button "Add New Detail" at bounding box center [79, 252] width 69 height 18
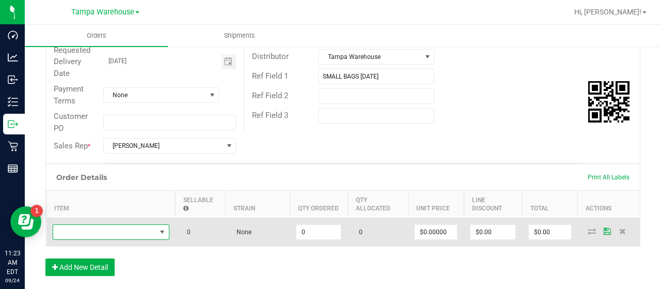
click at [98, 229] on span "NO DATA FOUND" at bounding box center [104, 232] width 103 height 14
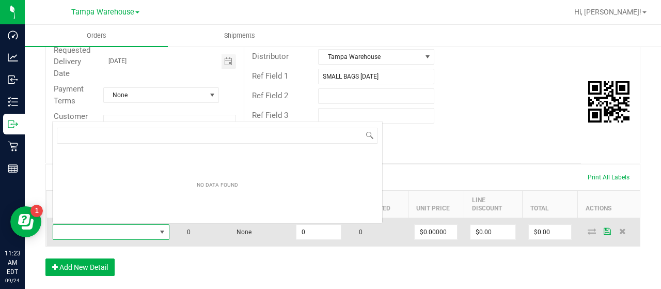
scroll to position [15, 117]
type input "SBAG"
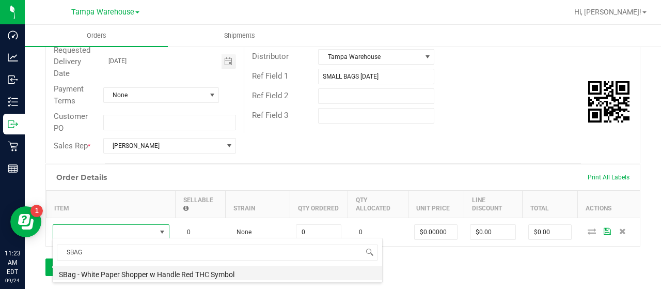
click at [132, 274] on li "SBag - White Paper Shopper w Handle Red THC Symbol" at bounding box center [217, 272] width 329 height 14
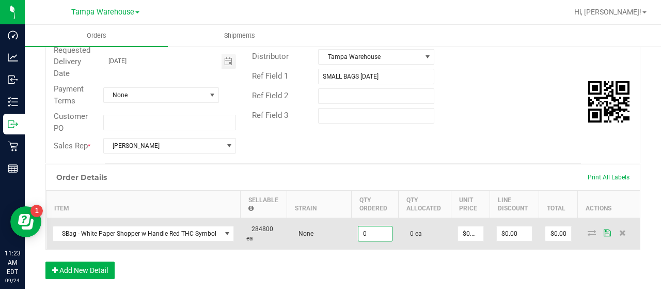
click at [365, 230] on input "0" at bounding box center [375, 233] width 34 height 14
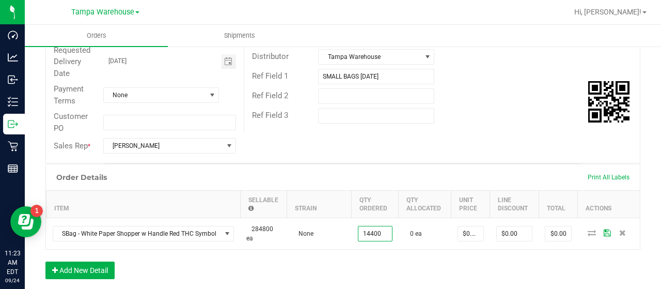
type input "14400 ea"
click at [374, 143] on div "Order # 11998097 Status Created Order Date Sep 24, 2025 11:20 AM EDT Payment St…" at bounding box center [343, 48] width 594 height 230
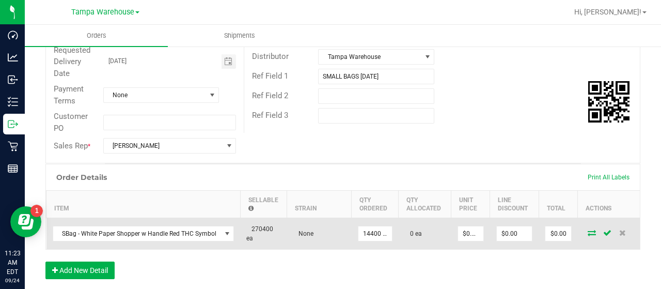
click at [588, 231] on icon at bounding box center [592, 232] width 8 height 6
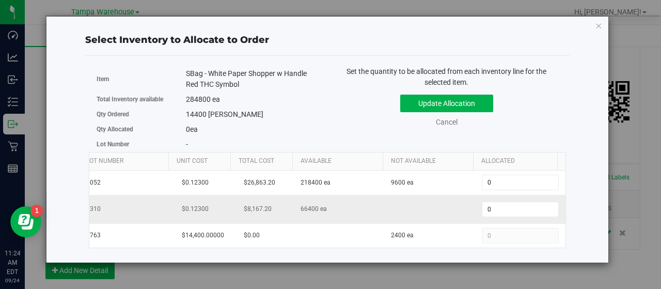
scroll to position [0, 106]
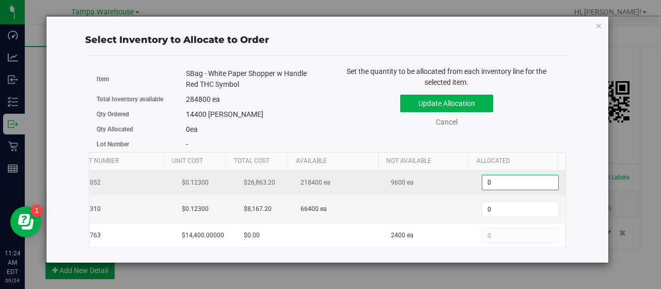
click at [484, 175] on span "0 0" at bounding box center [520, 182] width 77 height 15
click at [484, 175] on input "0" at bounding box center [520, 182] width 76 height 14
type input "14400"
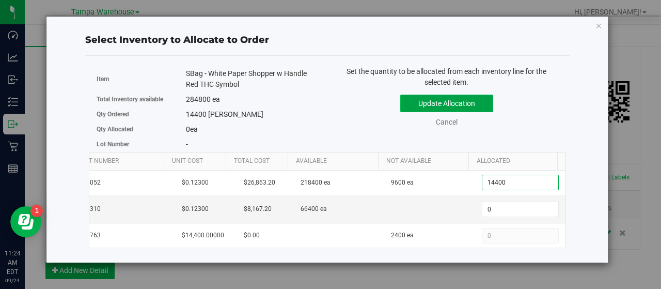
type input "14,400"
click at [476, 100] on button "Update Allocation" at bounding box center [446, 103] width 93 height 18
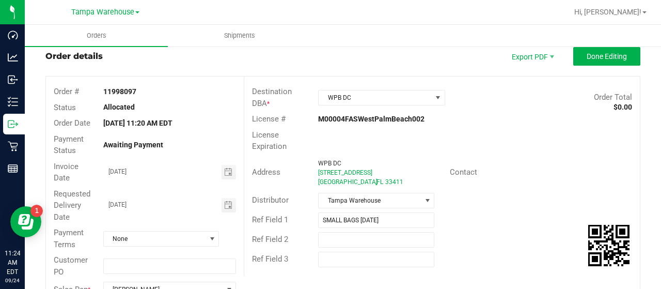
scroll to position [0, 0]
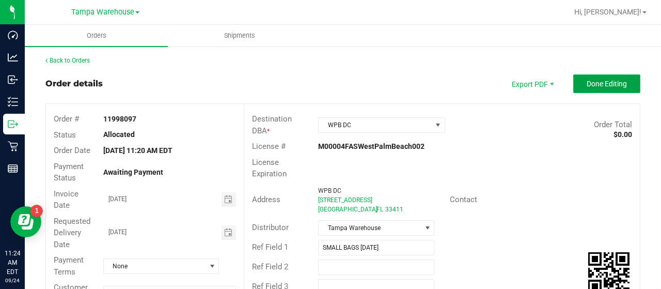
click at [588, 86] on span "Done Editing" at bounding box center [607, 84] width 40 height 8
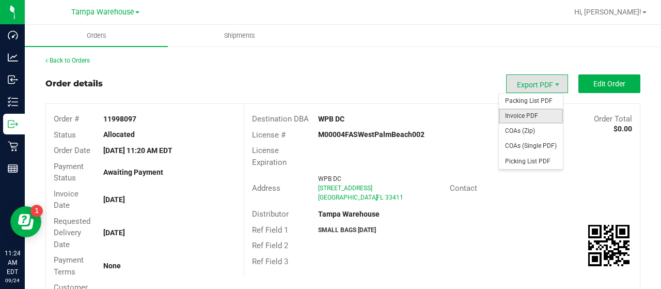
click at [529, 116] on span "Invoice PDF" at bounding box center [531, 115] width 64 height 15
